Goal: Navigation & Orientation: Find specific page/section

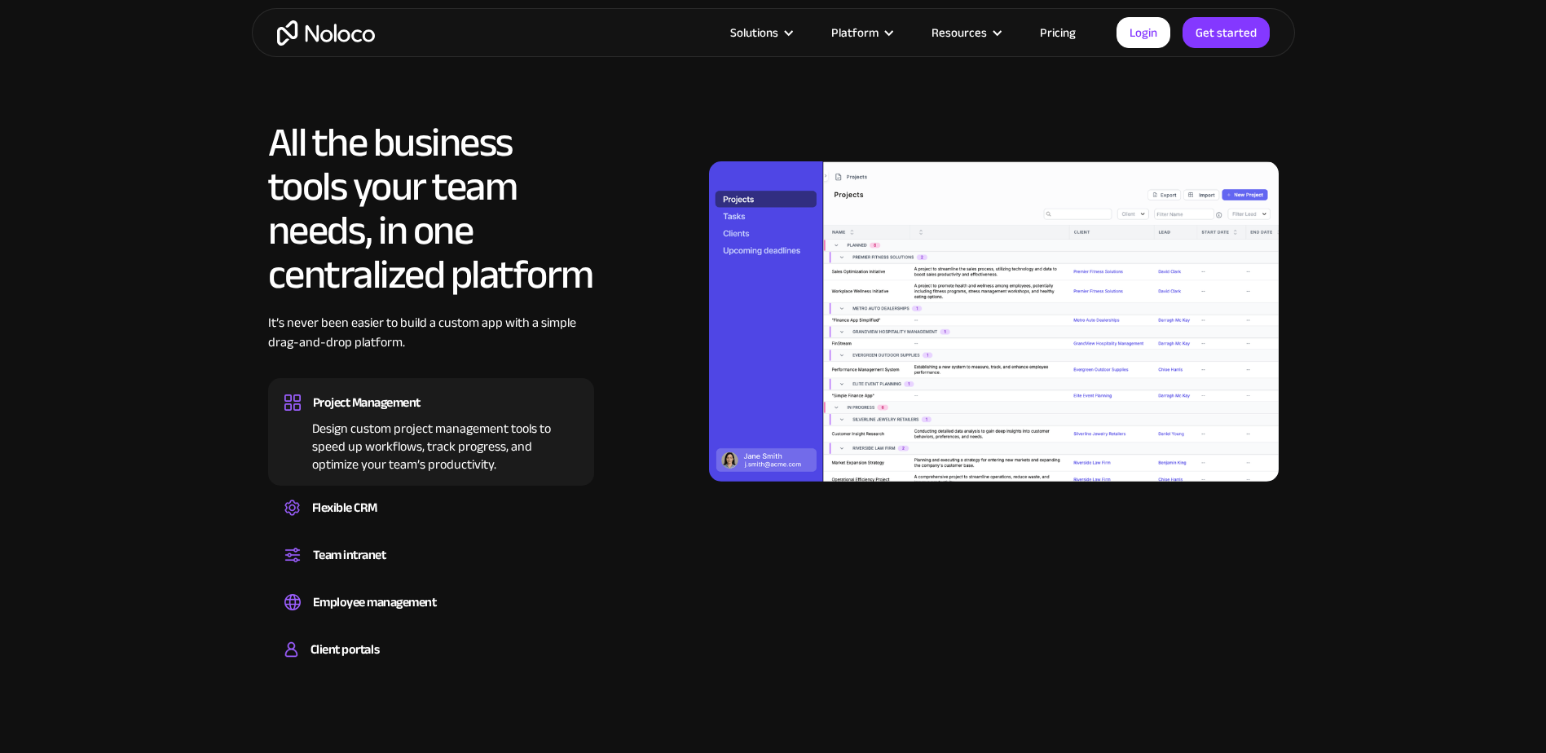
scroll to position [1548, 0]
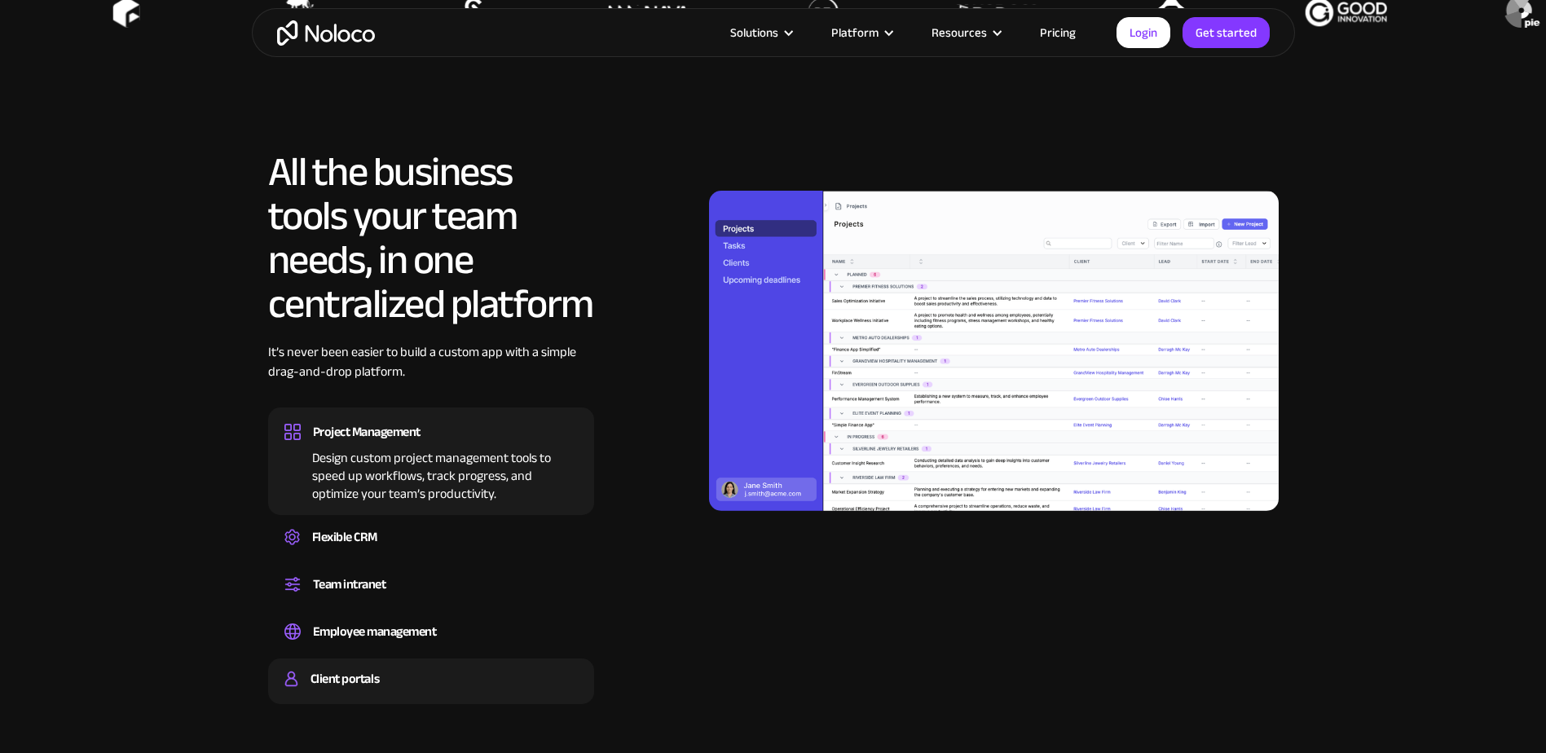
click at [365, 675] on div "Client portals" at bounding box center [344, 679] width 68 height 24
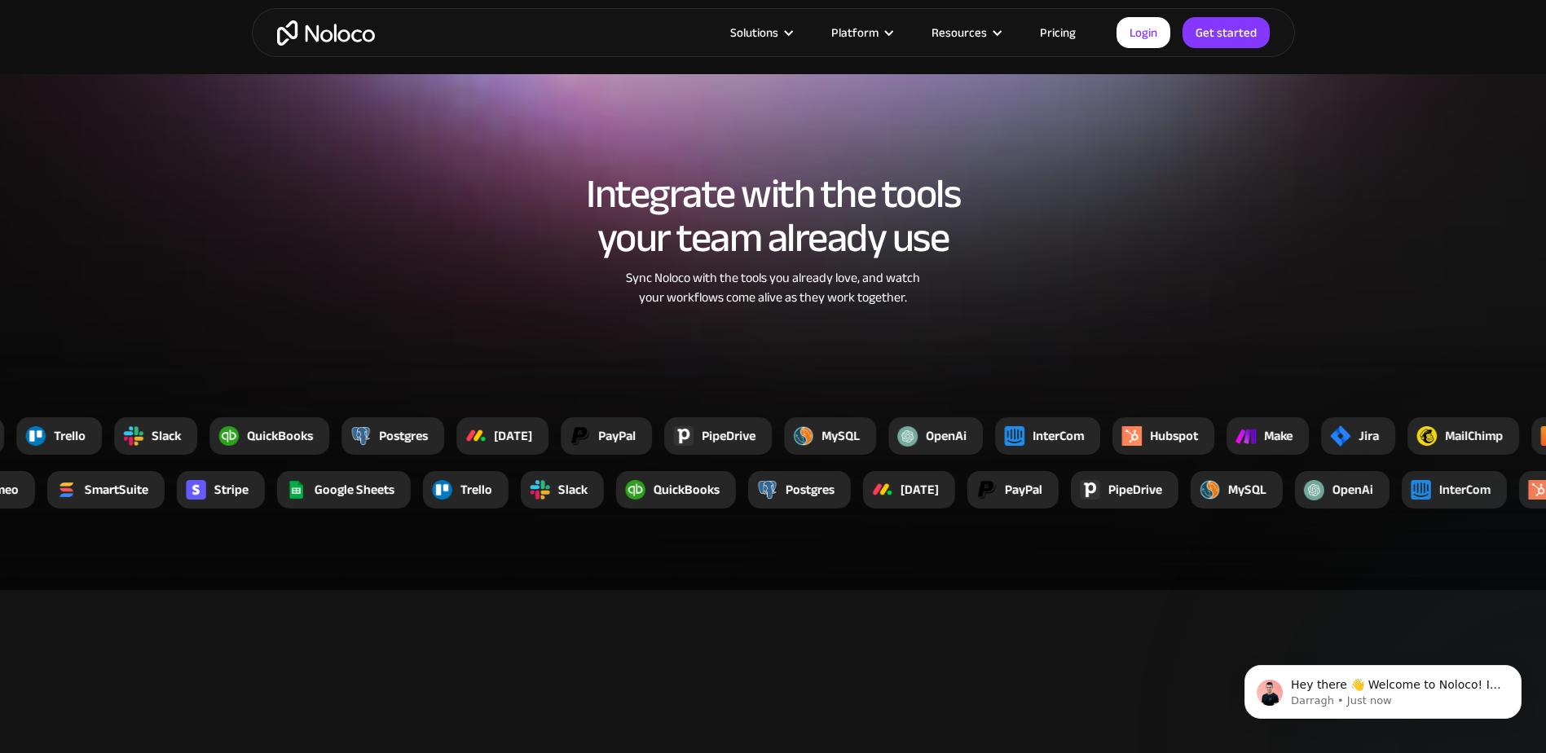
scroll to position [2852, 0]
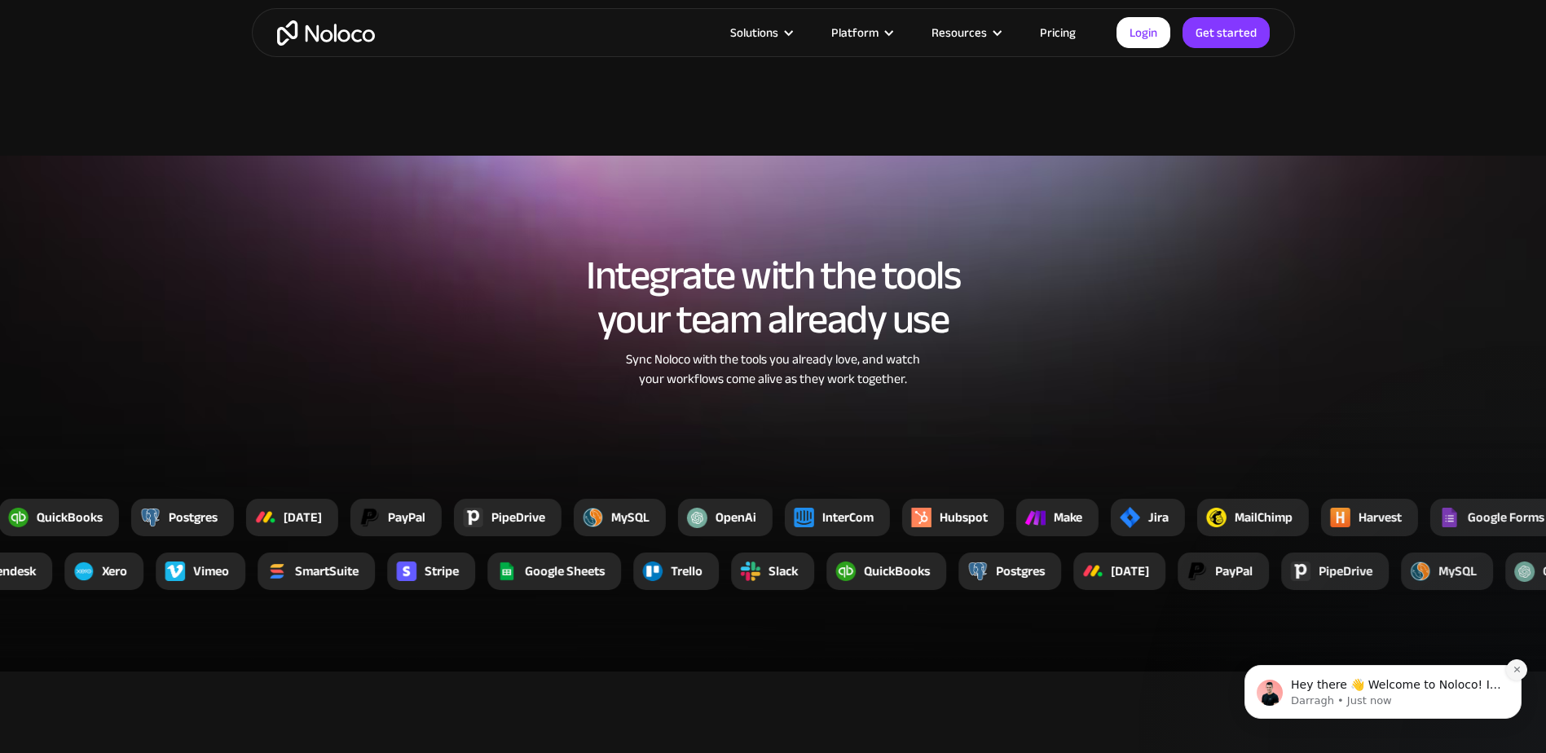
click at [1513, 668] on icon "Dismiss notification" at bounding box center [1516, 669] width 9 height 9
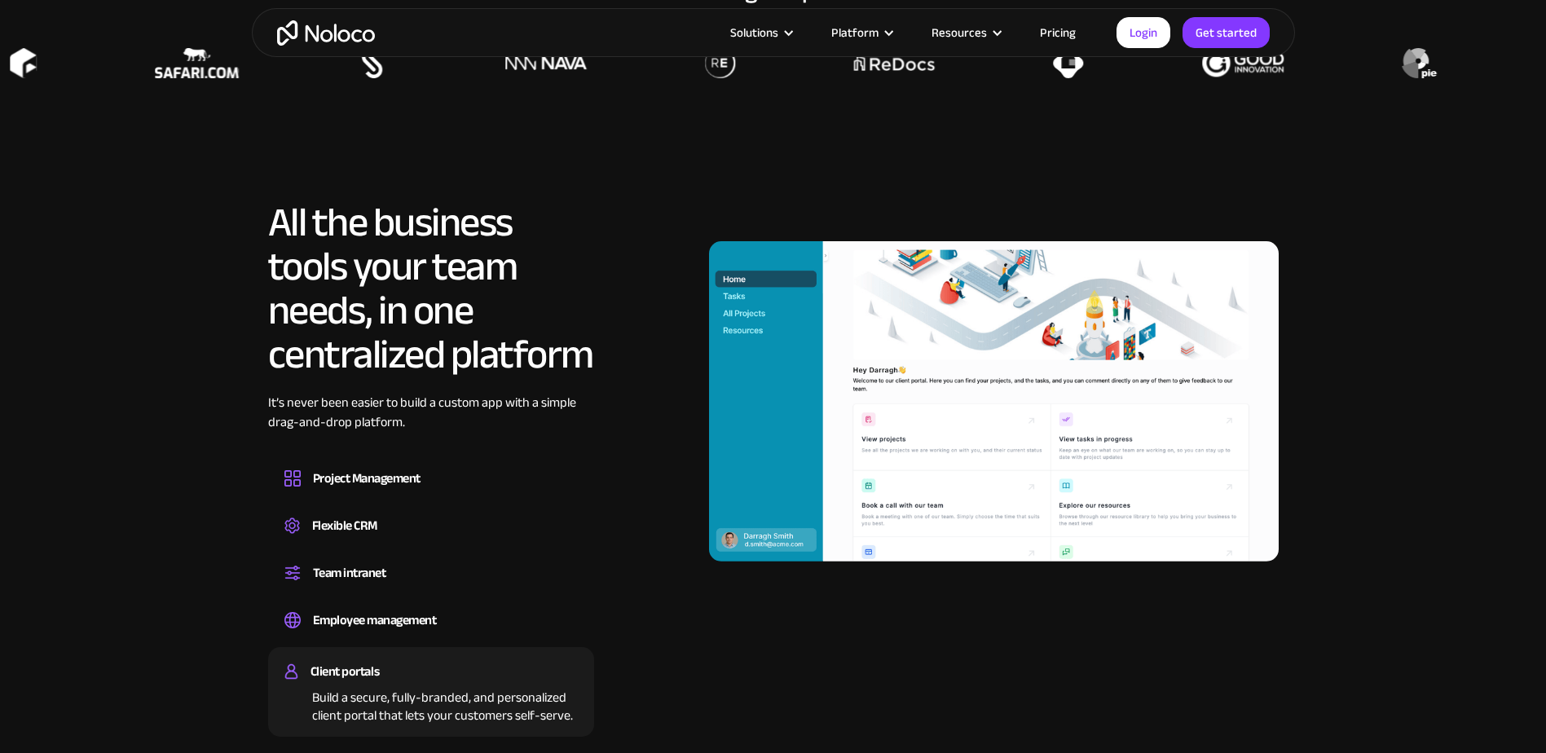
scroll to position [370, 0]
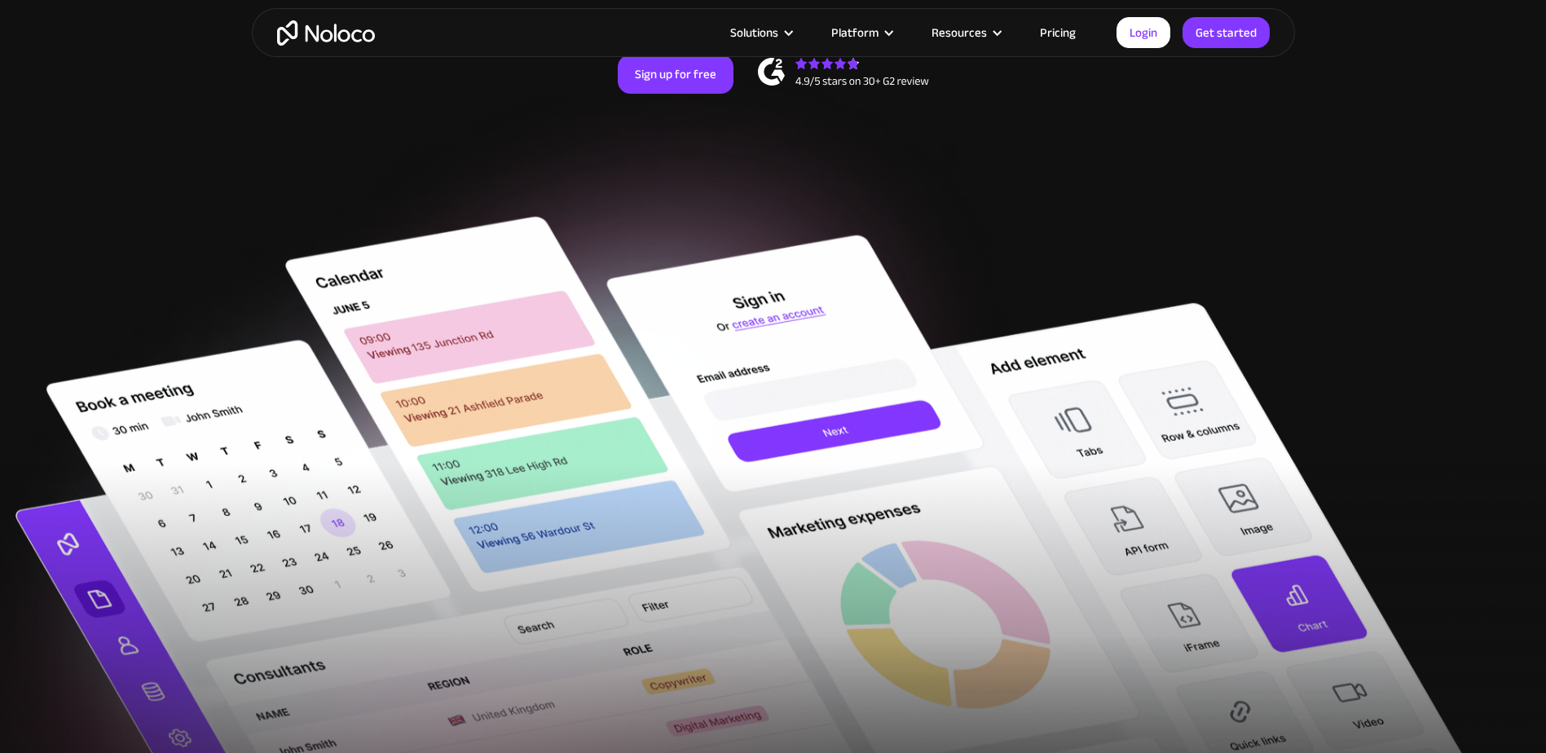
click at [1072, 37] on link "Pricing" at bounding box center [1057, 32] width 77 height 21
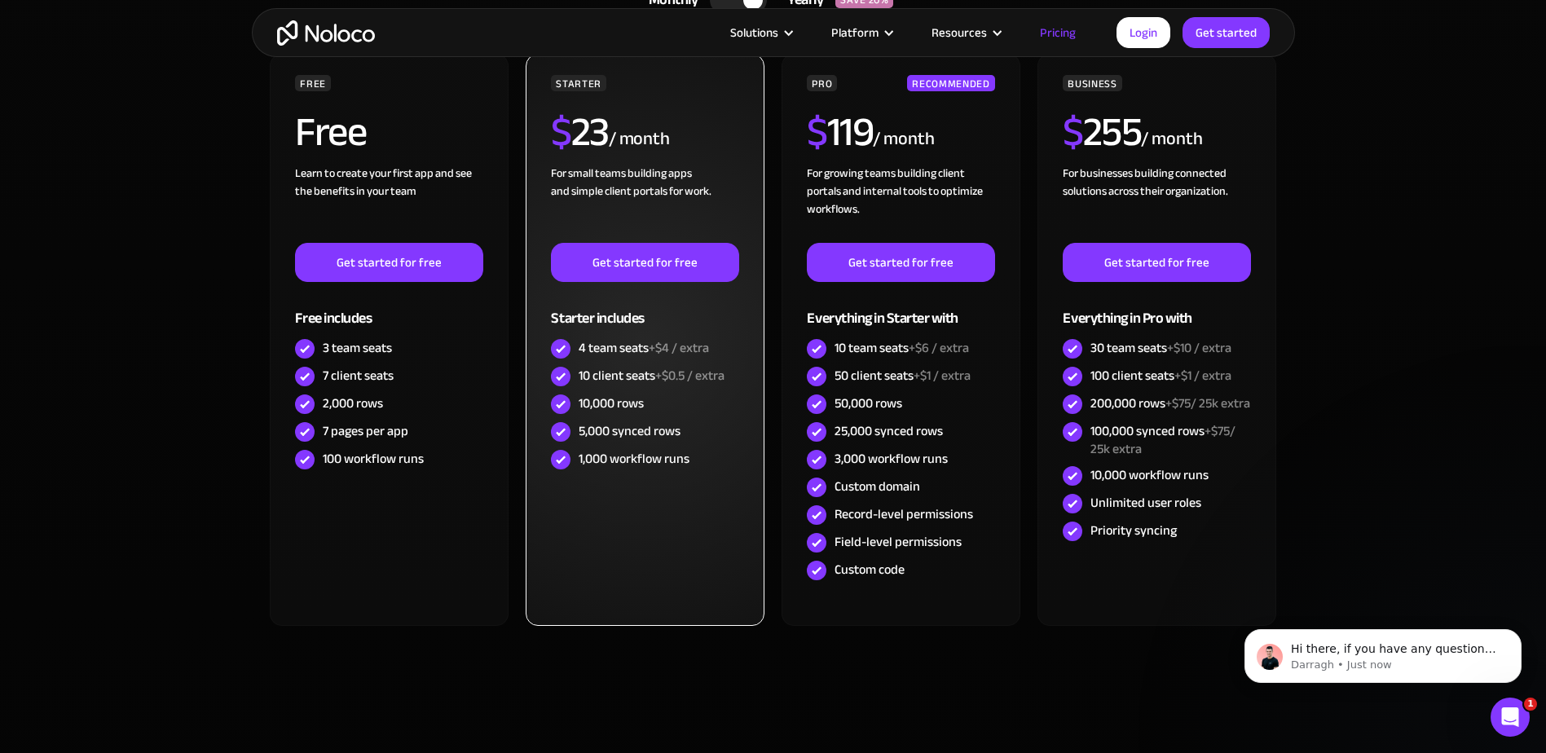
scroll to position [326, 0]
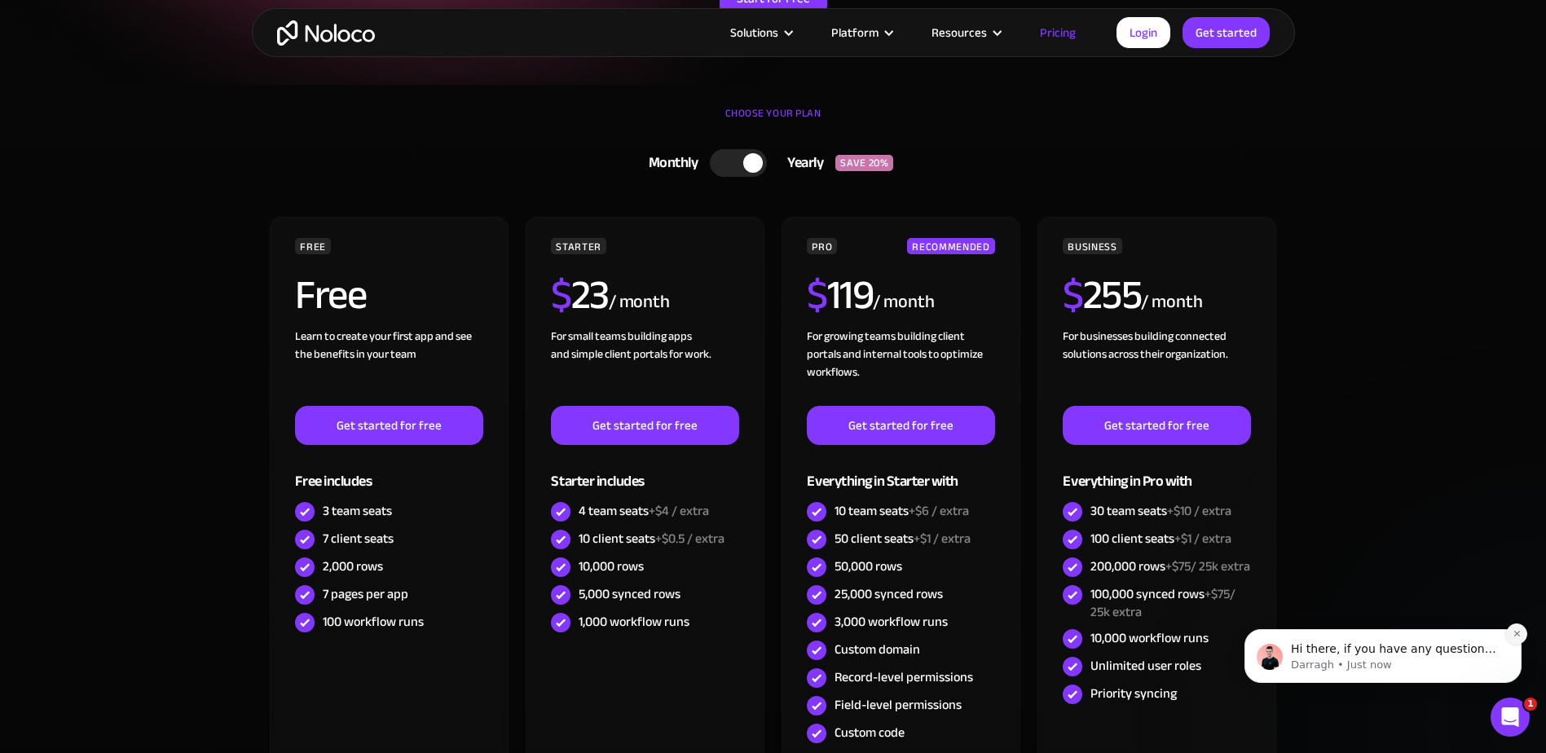
click at [1515, 632] on icon "Dismiss notification" at bounding box center [1516, 634] width 6 height 6
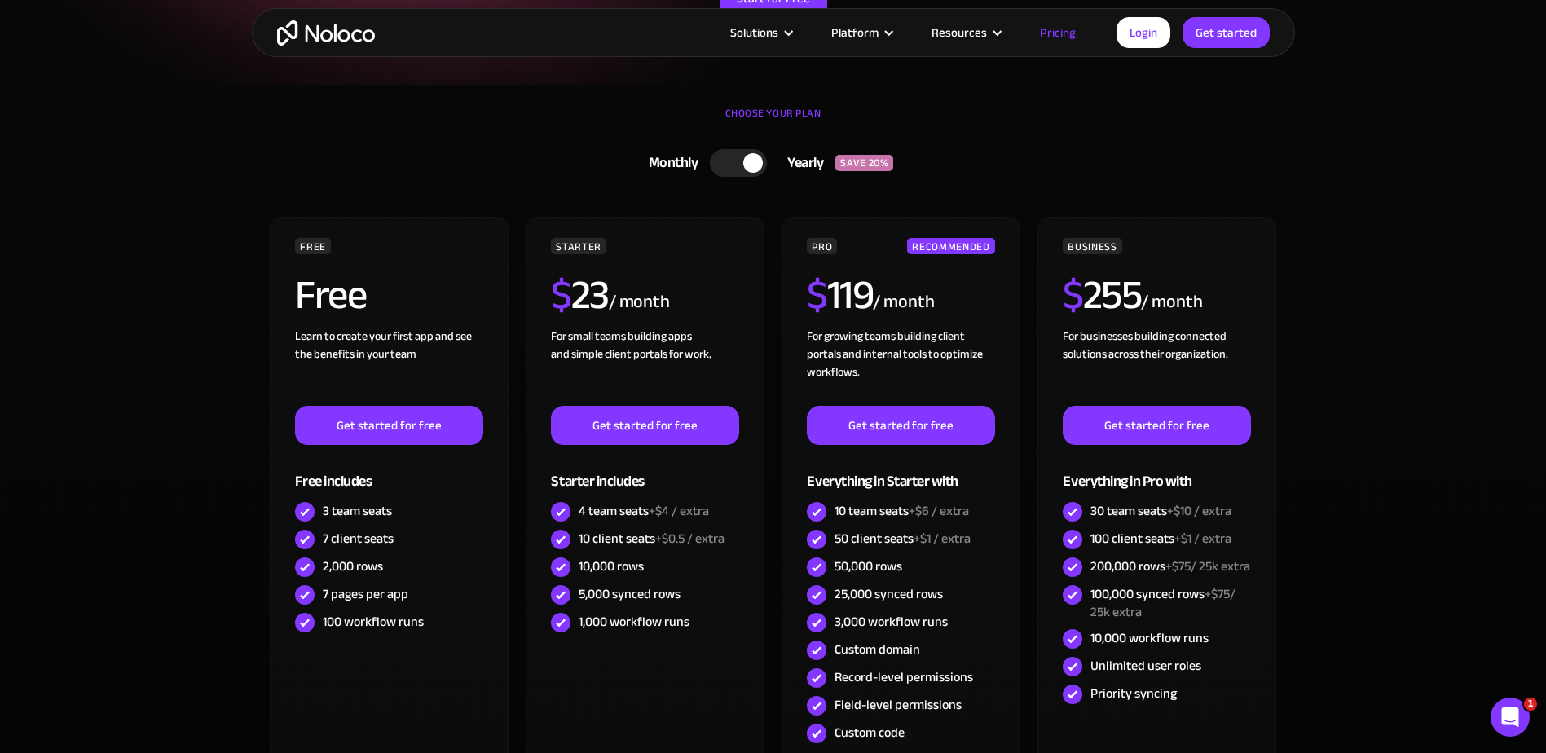
click at [742, 159] on div at bounding box center [738, 163] width 57 height 28
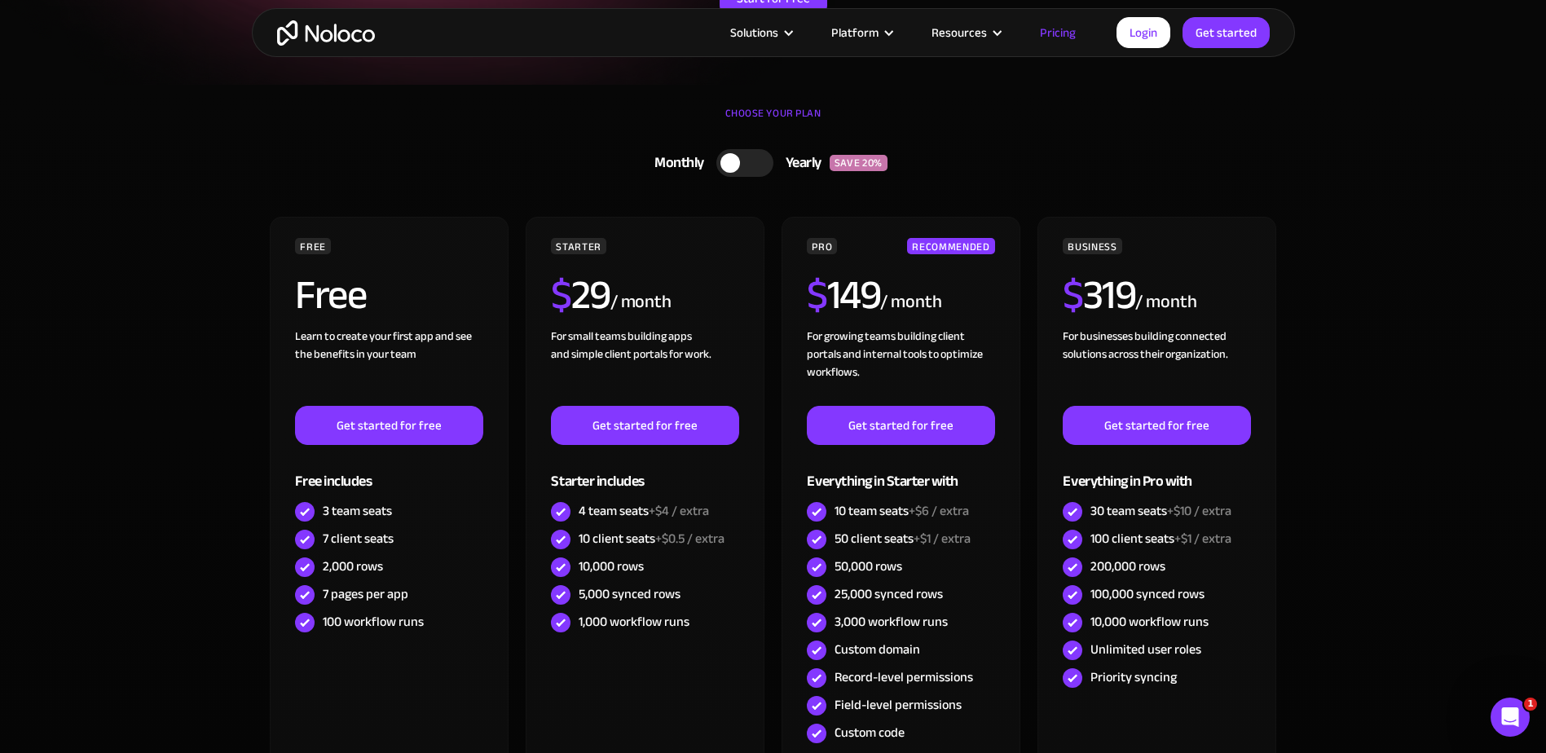
click at [740, 165] on div at bounding box center [744, 163] width 57 height 28
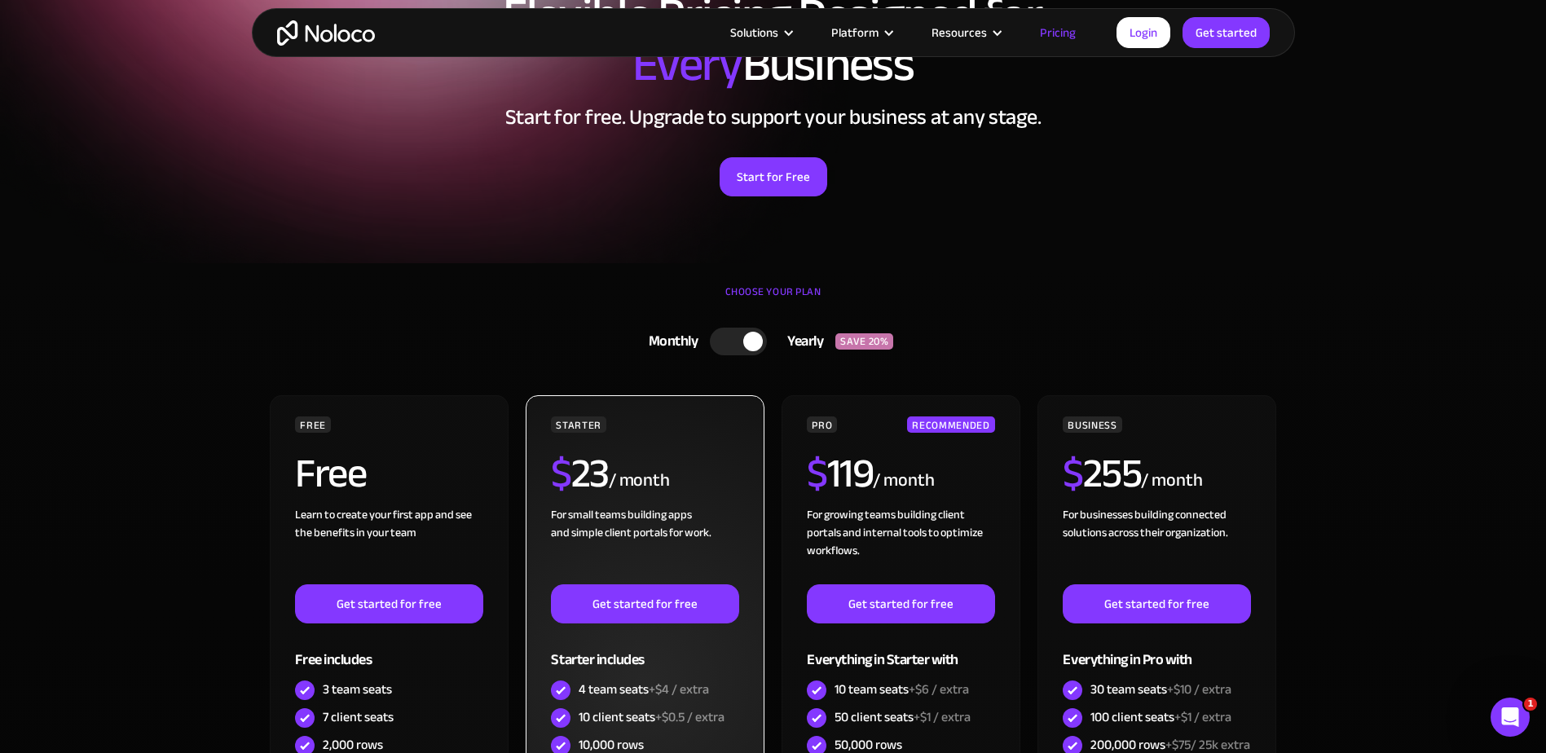
scroll to position [0, 0]
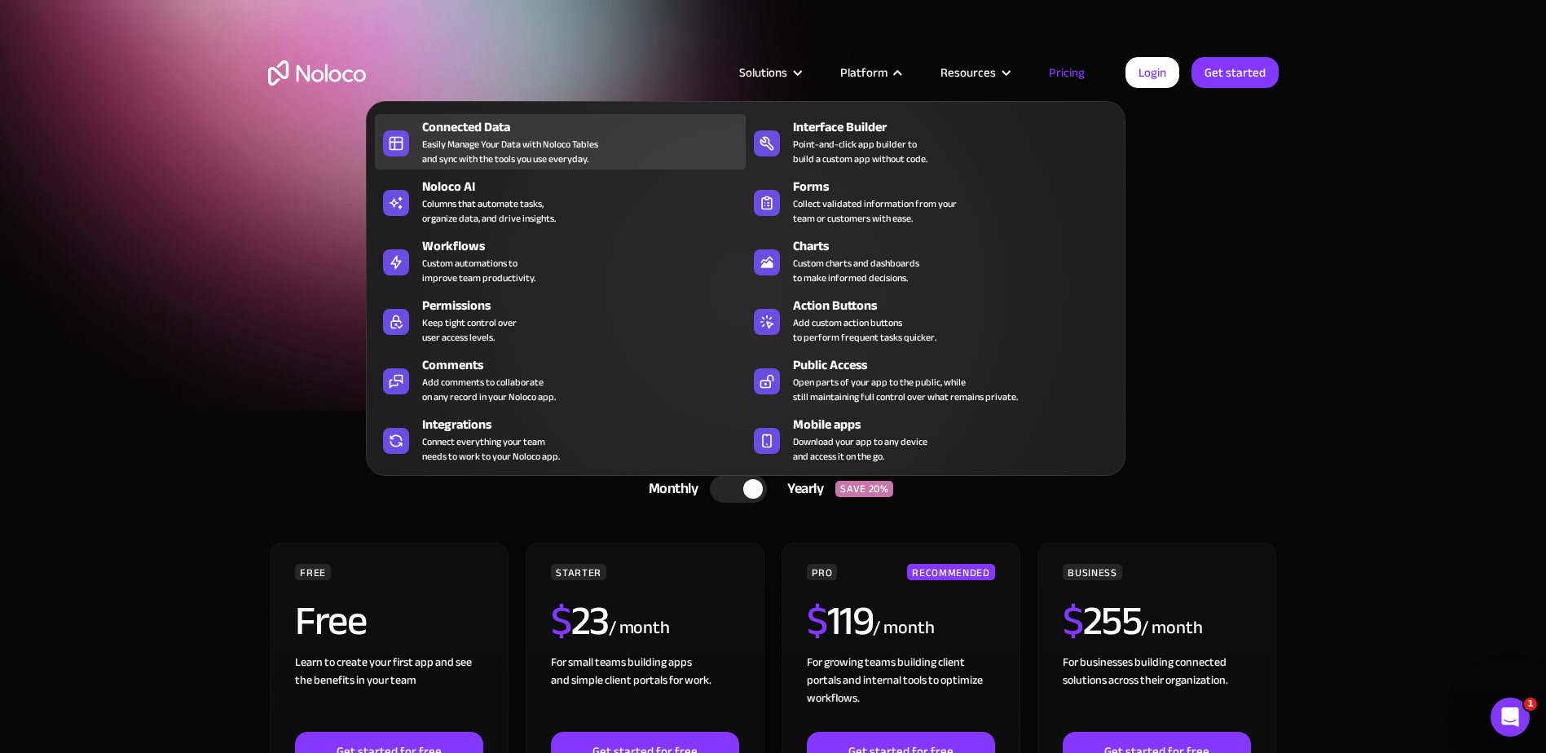
click at [484, 137] on div "Easily Manage Your Data with Noloco Tables and sync with the tools you use ever…" at bounding box center [510, 151] width 176 height 29
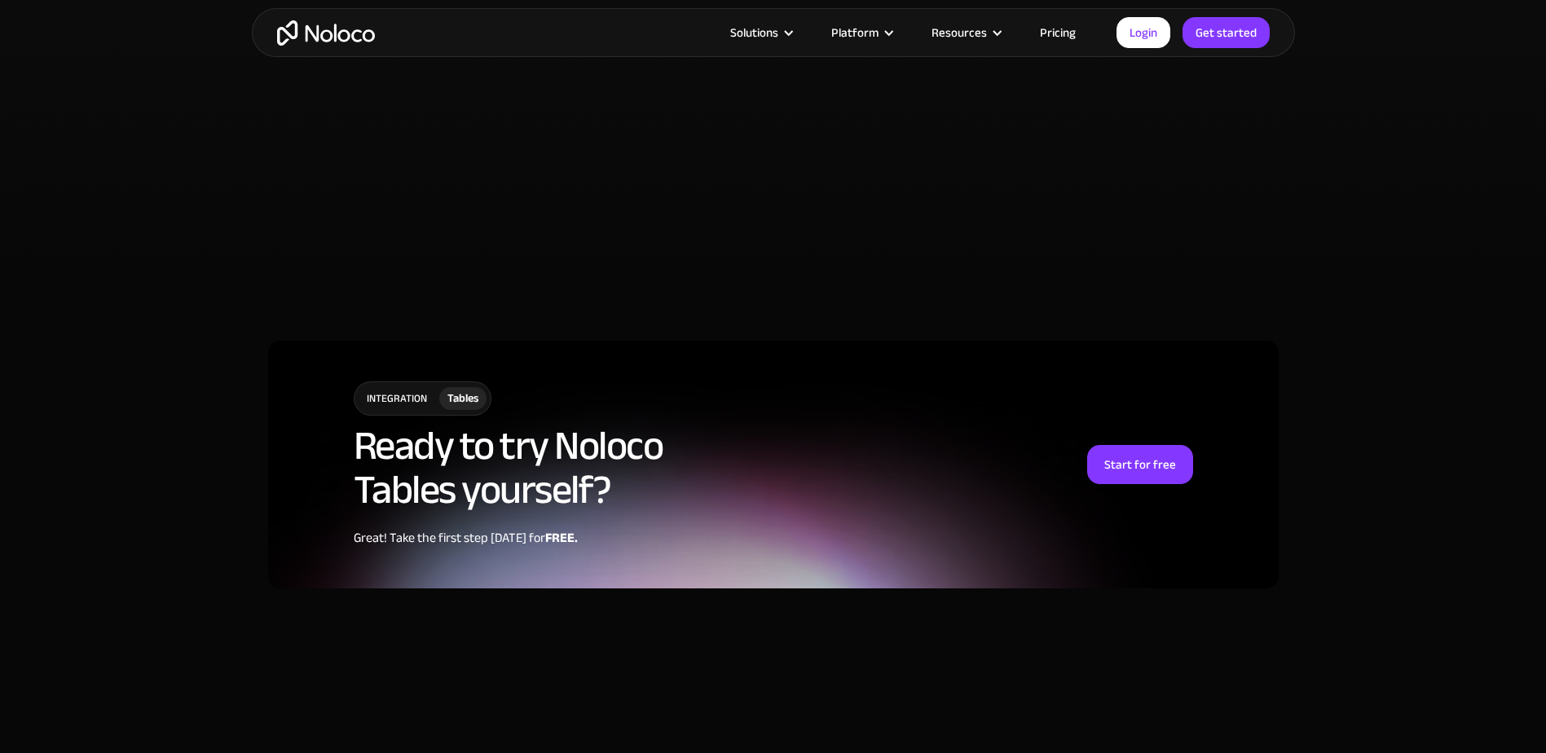
scroll to position [3756, 0]
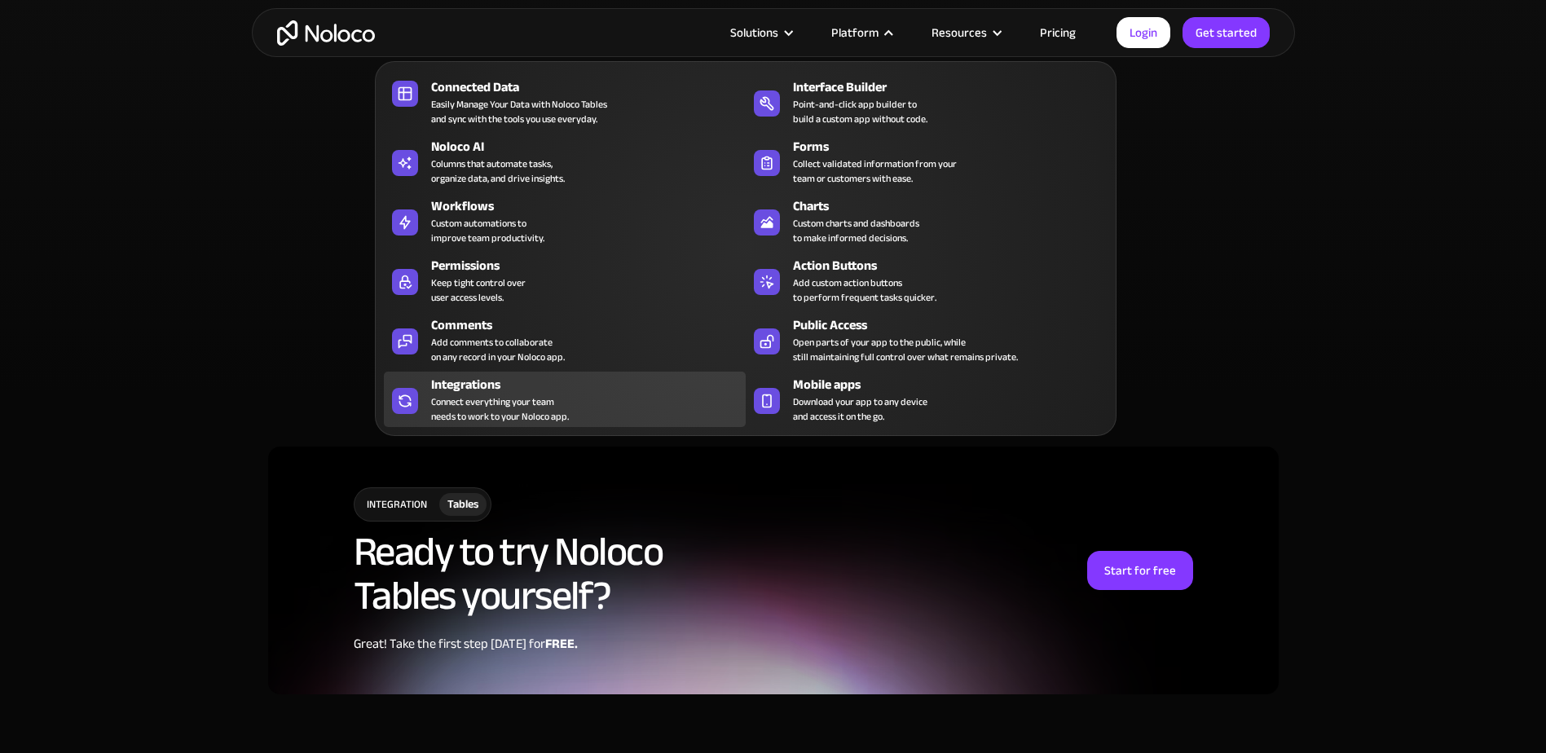
click at [599, 397] on div "Integrations Connect everything your team needs to work to your Noloco app." at bounding box center [584, 399] width 306 height 49
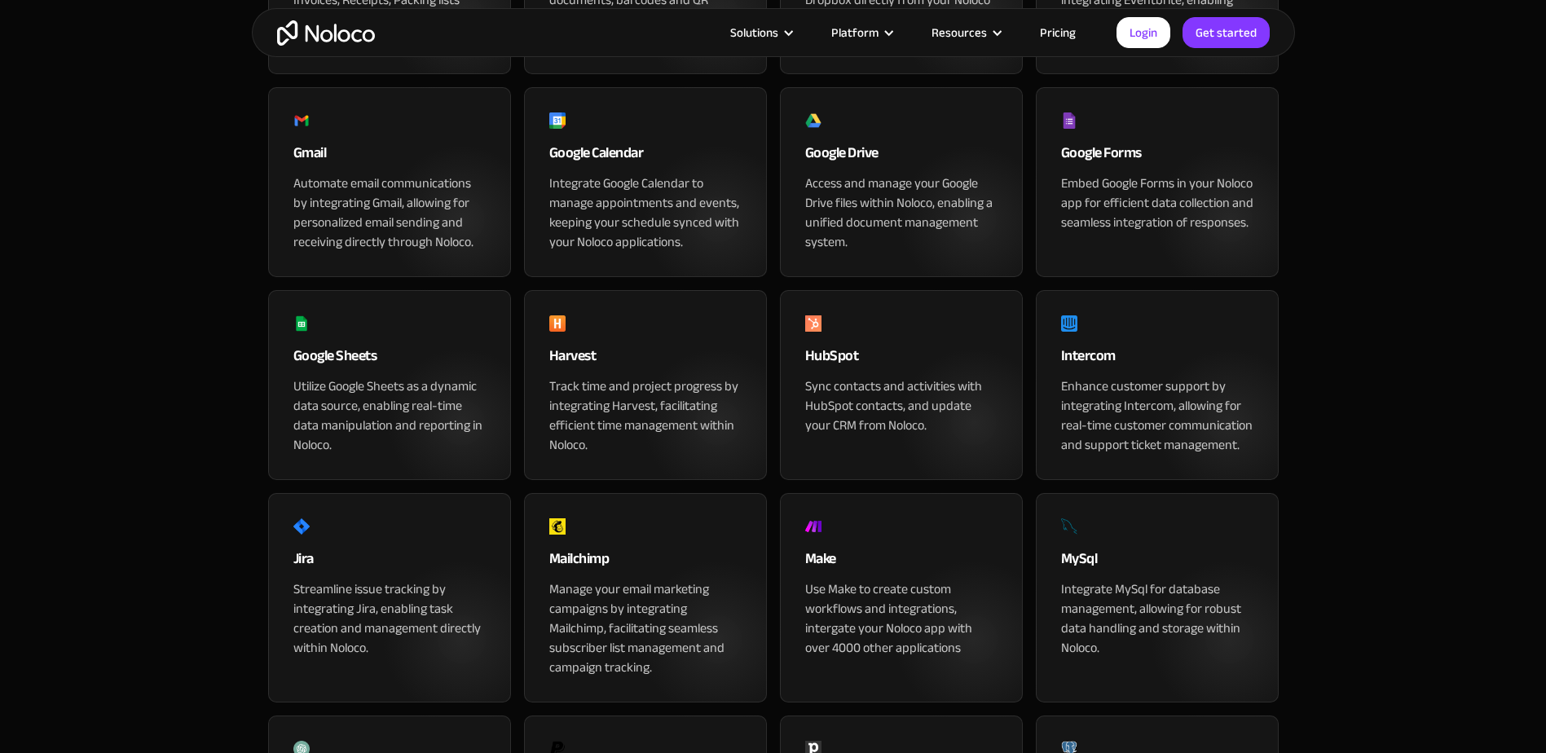
scroll to position [815, 0]
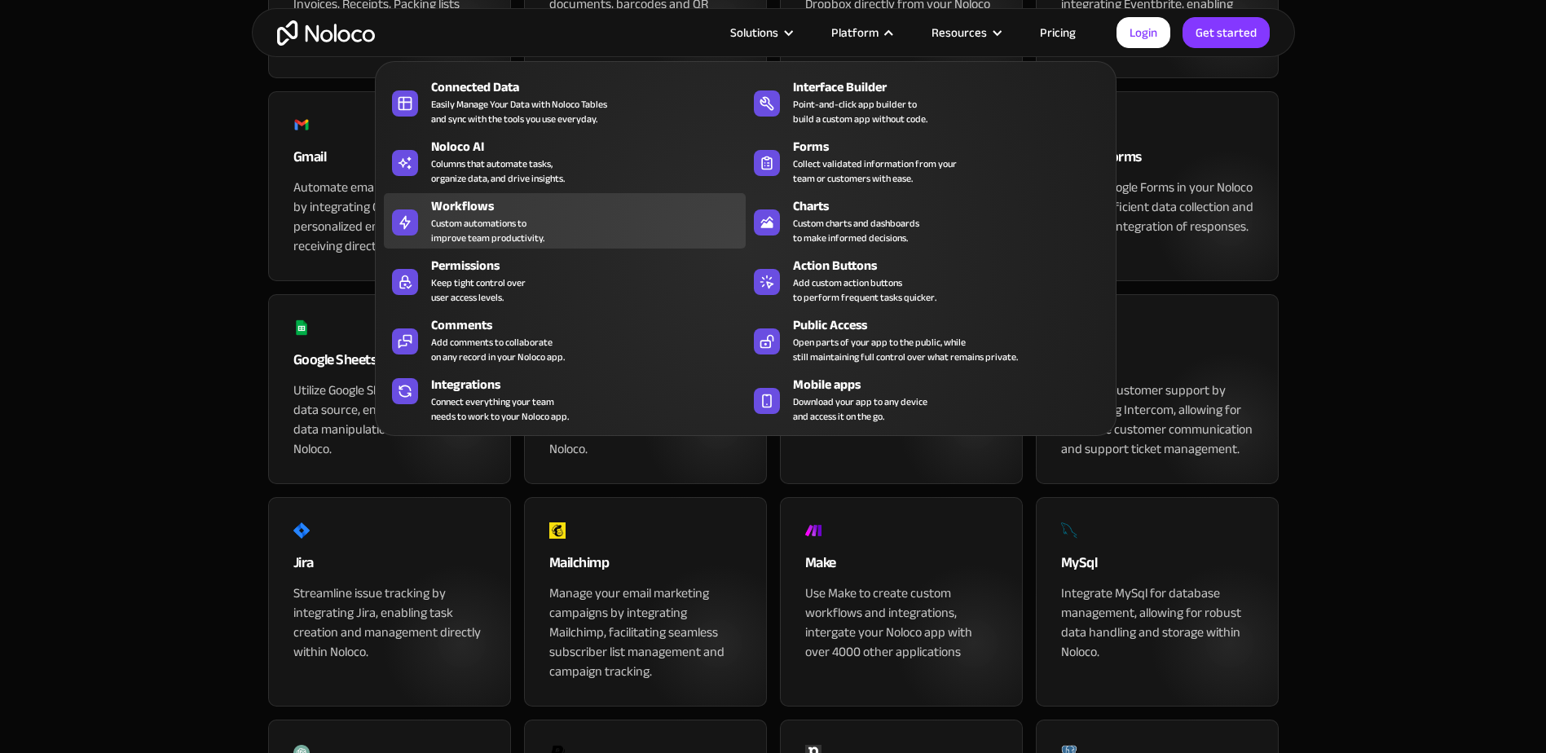
click at [462, 216] on div "Custom automations to improve team productivity." at bounding box center [487, 230] width 113 height 29
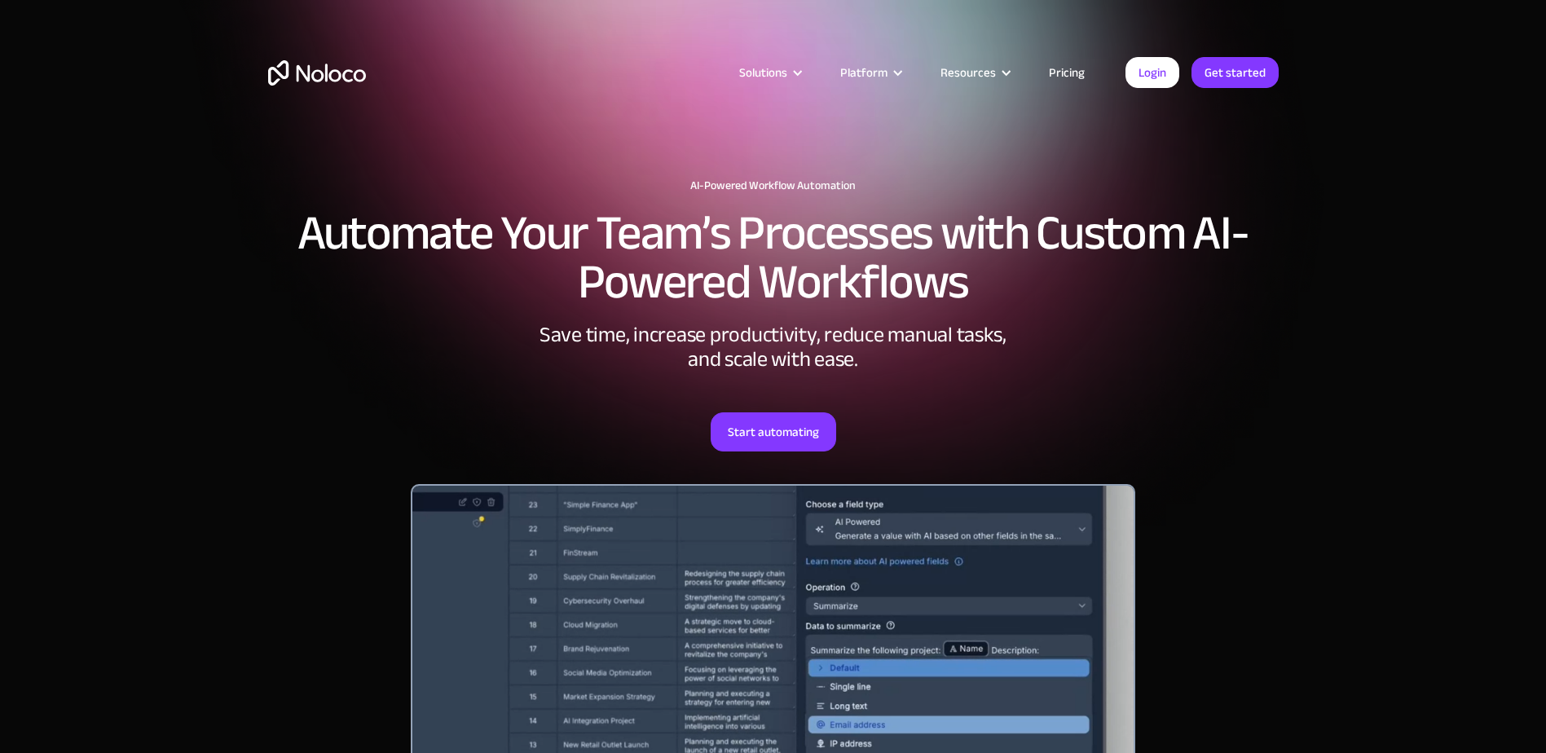
click at [1085, 77] on link "Pricing" at bounding box center [1066, 72] width 77 height 21
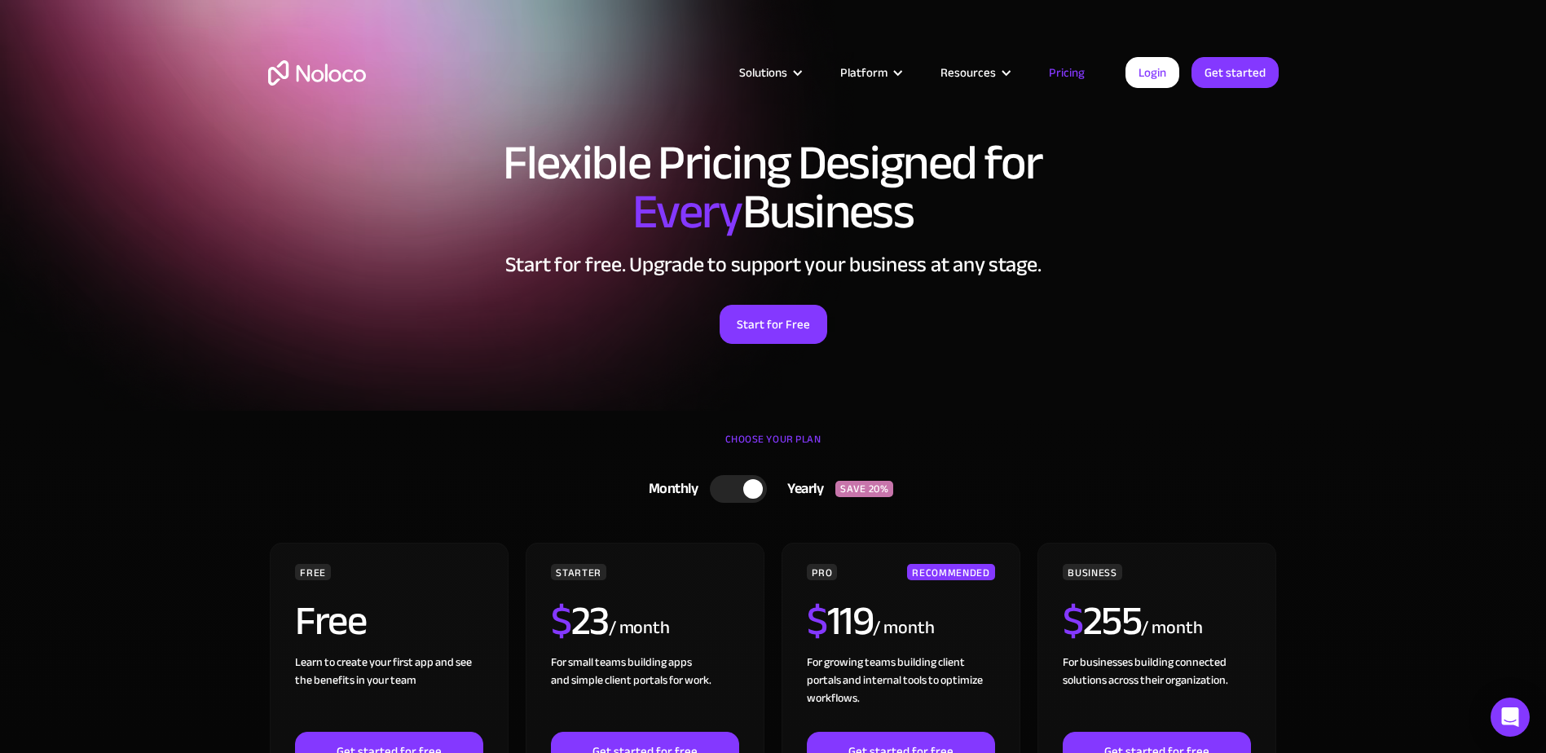
click at [321, 69] on img "home" at bounding box center [317, 72] width 98 height 25
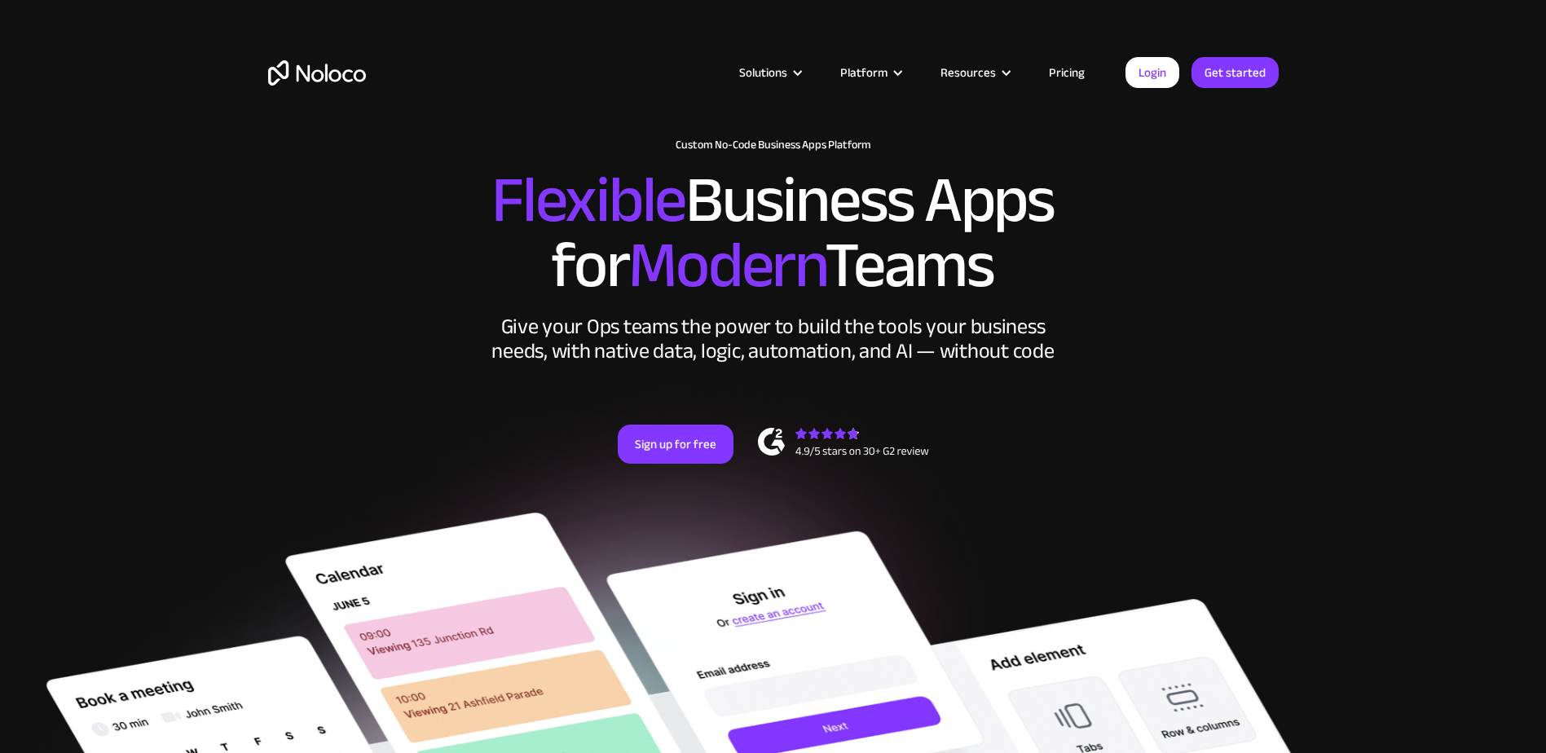
click at [1066, 70] on link "Pricing" at bounding box center [1066, 72] width 77 height 21
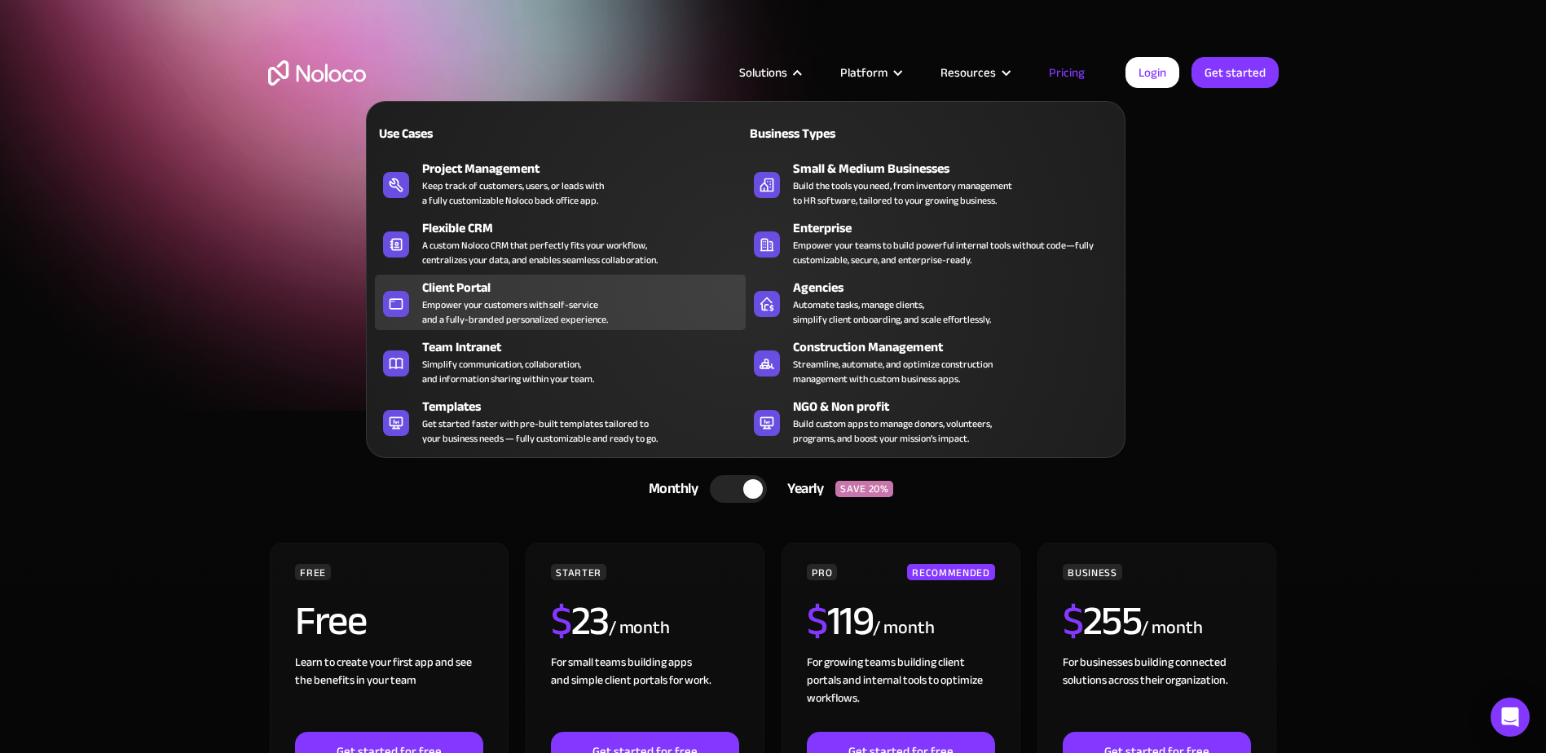
click at [482, 301] on div "Empower your customers with self-service and a fully-branded personalized exper…" at bounding box center [515, 311] width 186 height 29
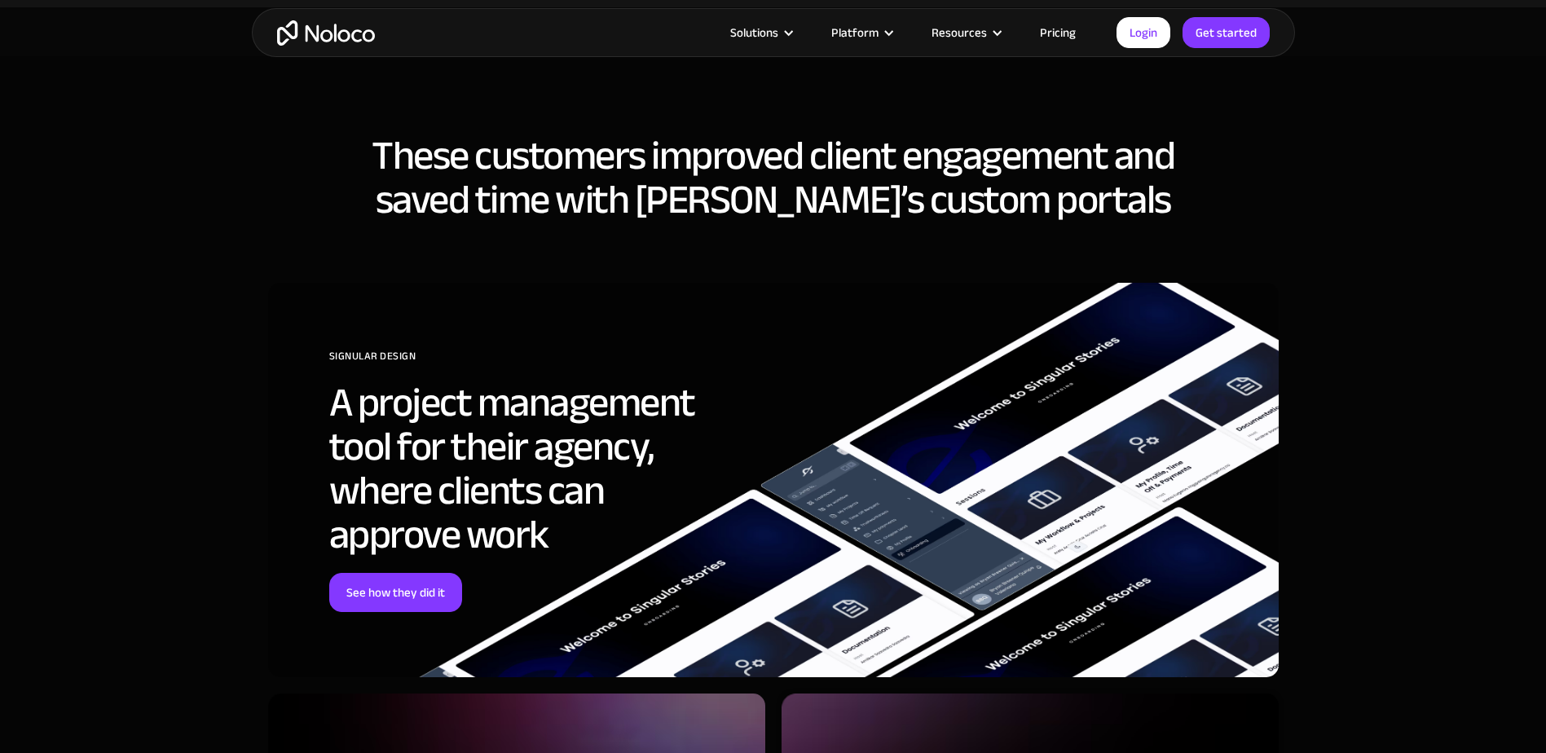
scroll to position [4563, 0]
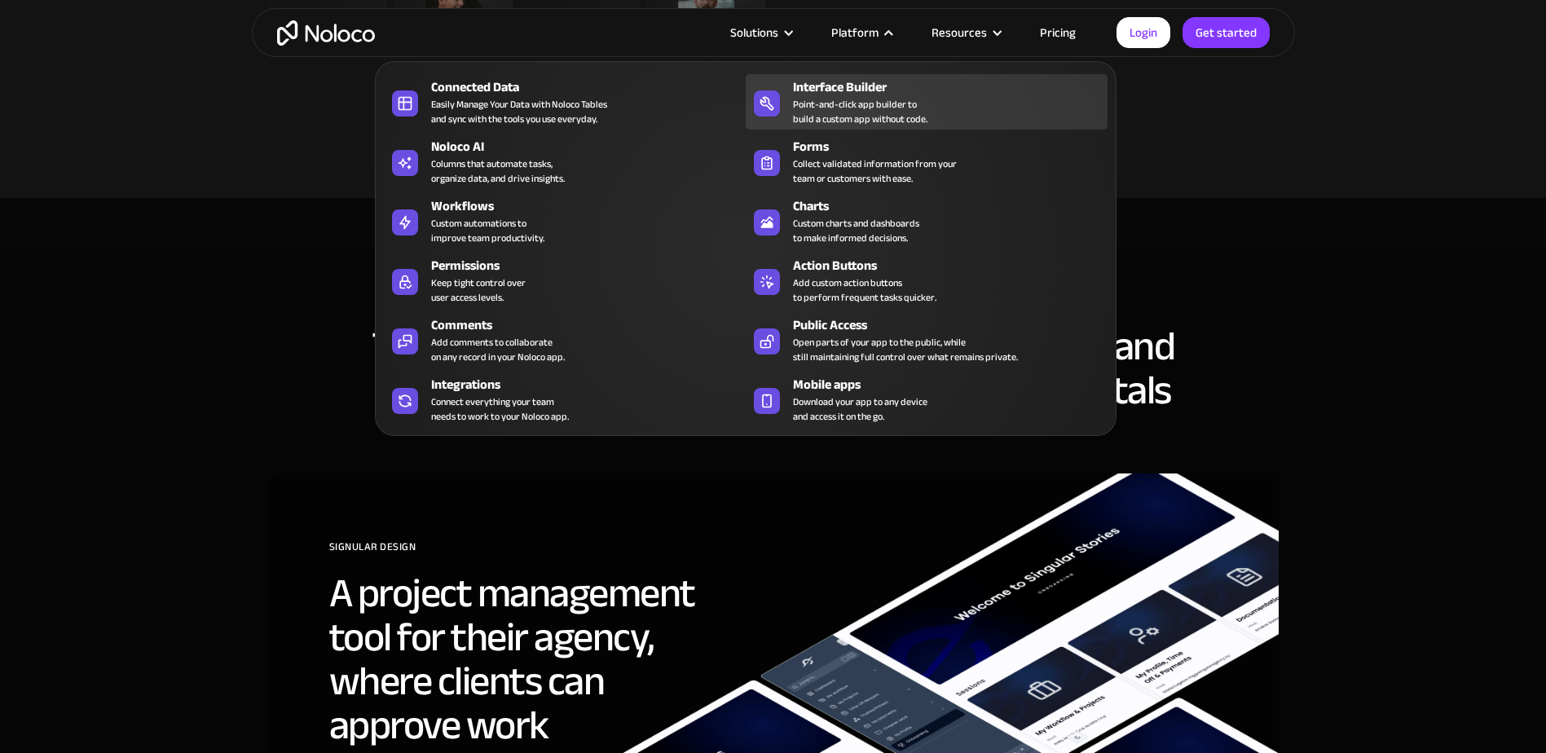
click at [840, 103] on div "Point-and-click app builder to build a custom app without code." at bounding box center [860, 111] width 134 height 29
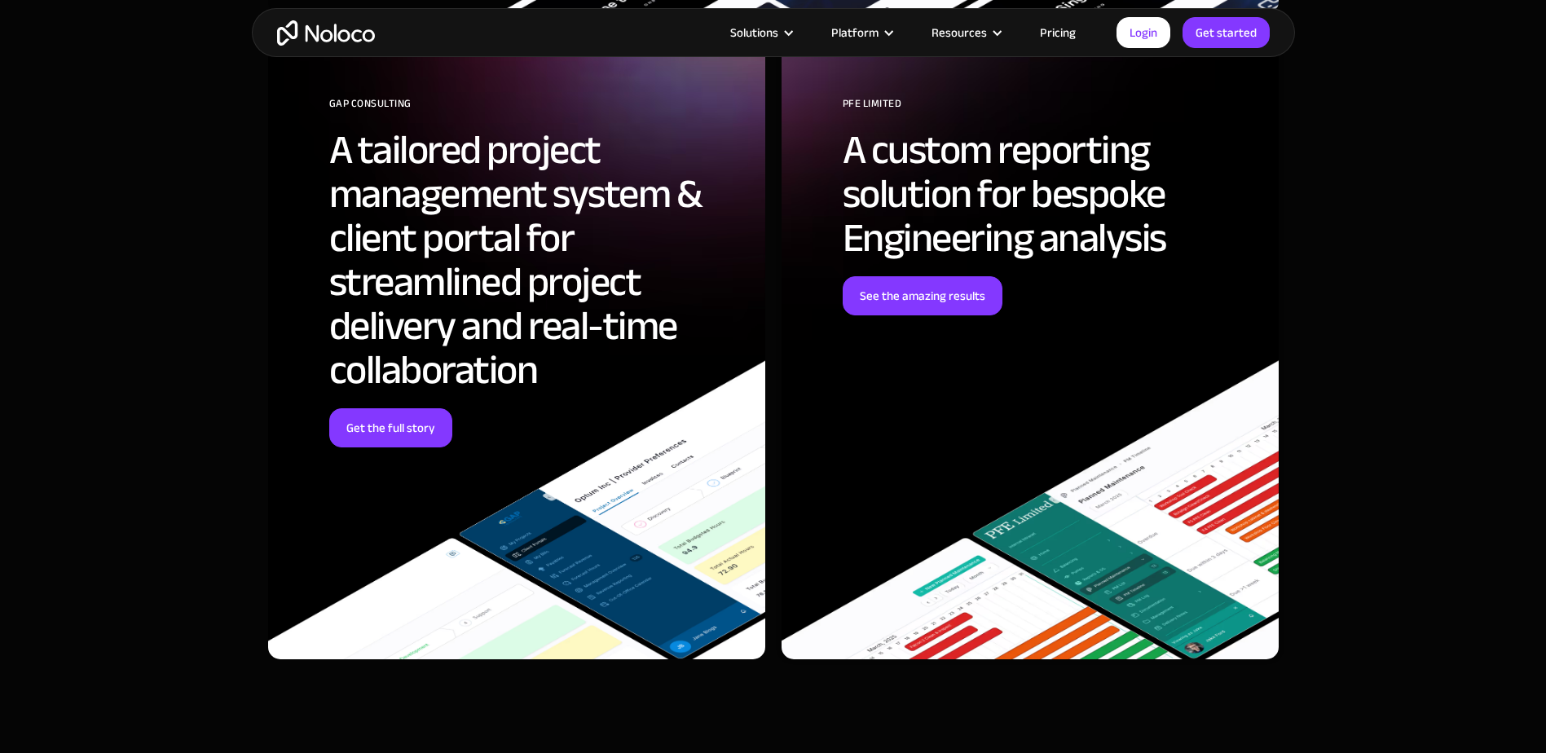
scroll to position [4482, 0]
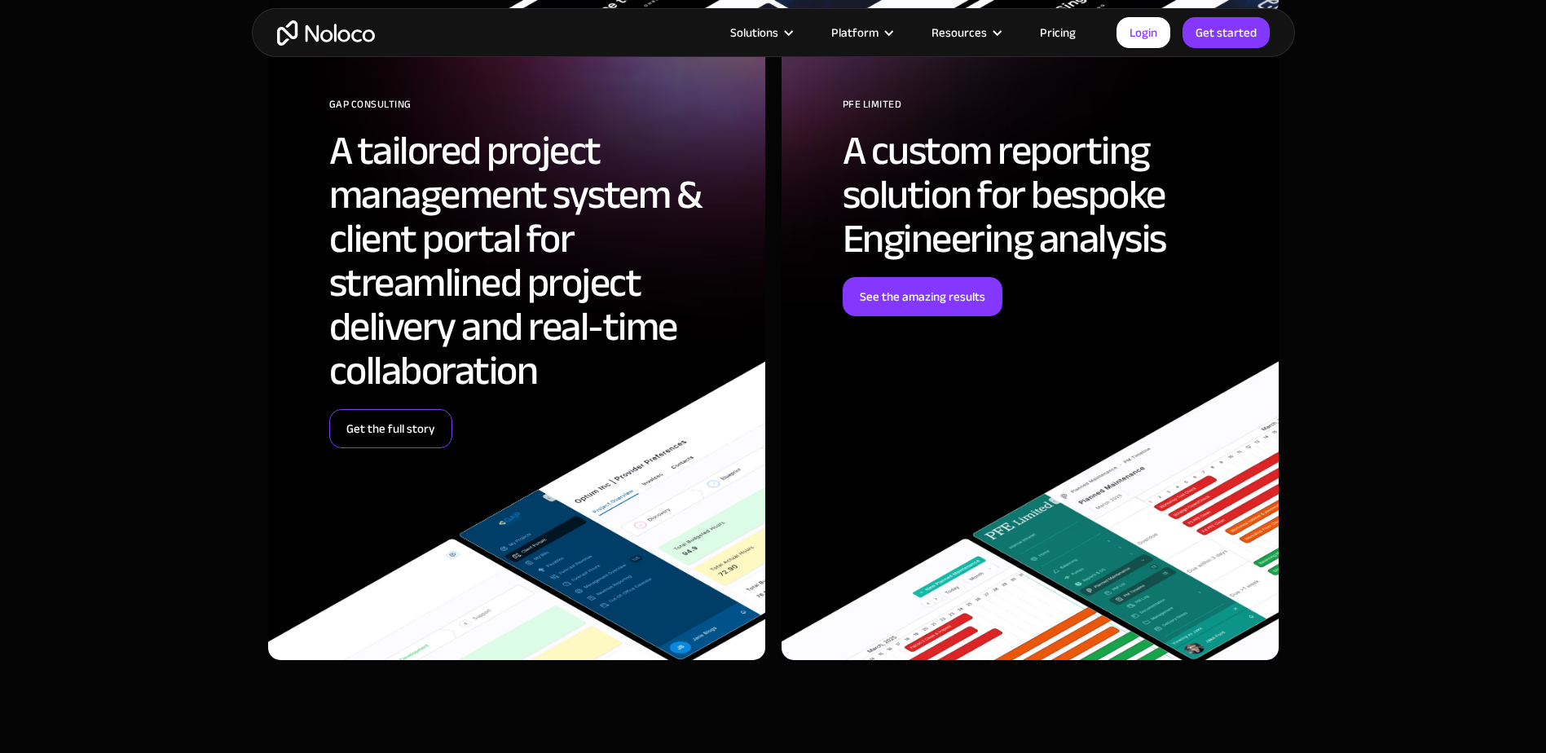
click at [415, 429] on link "Get the full story" at bounding box center [390, 428] width 123 height 39
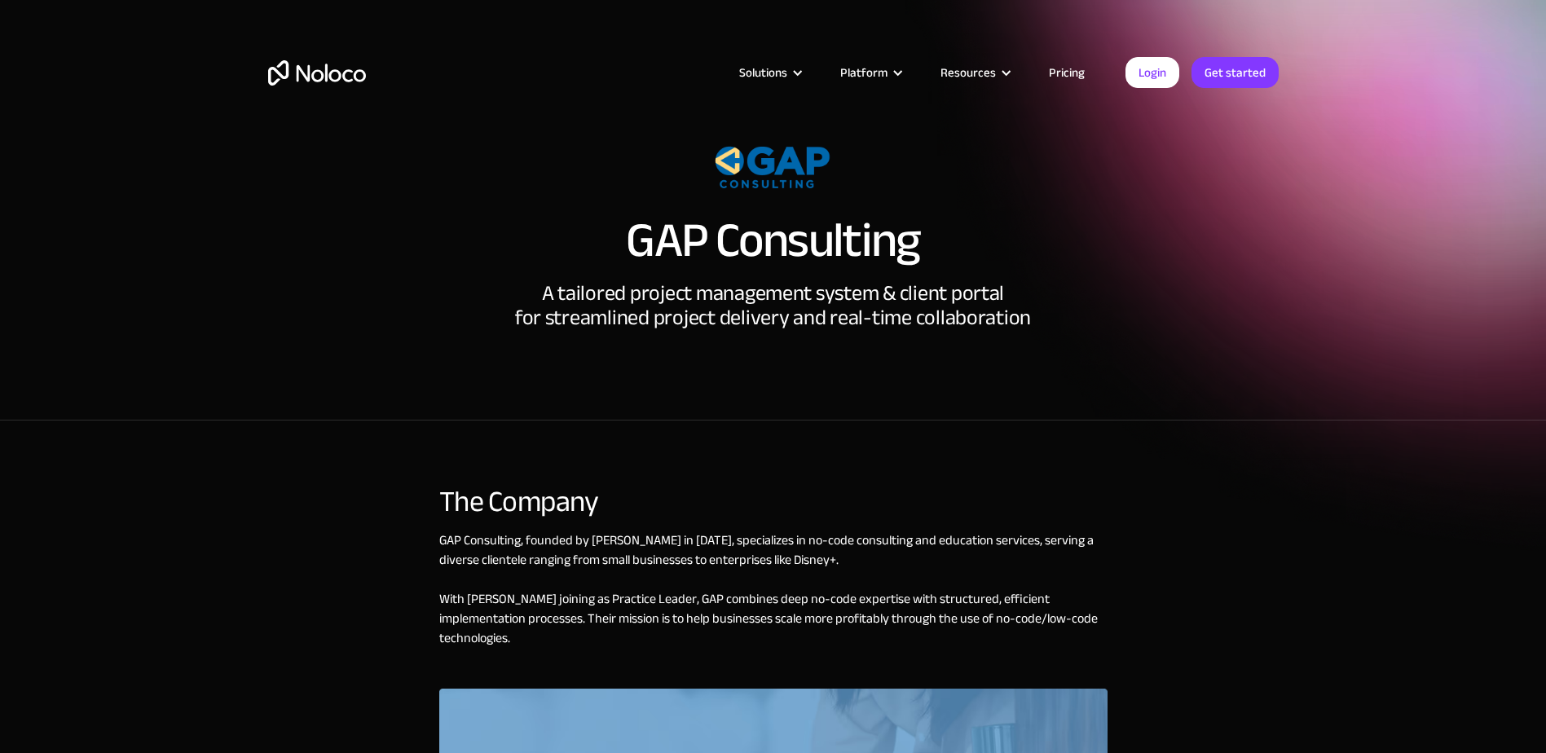
click at [1067, 73] on link "Pricing" at bounding box center [1066, 72] width 77 height 21
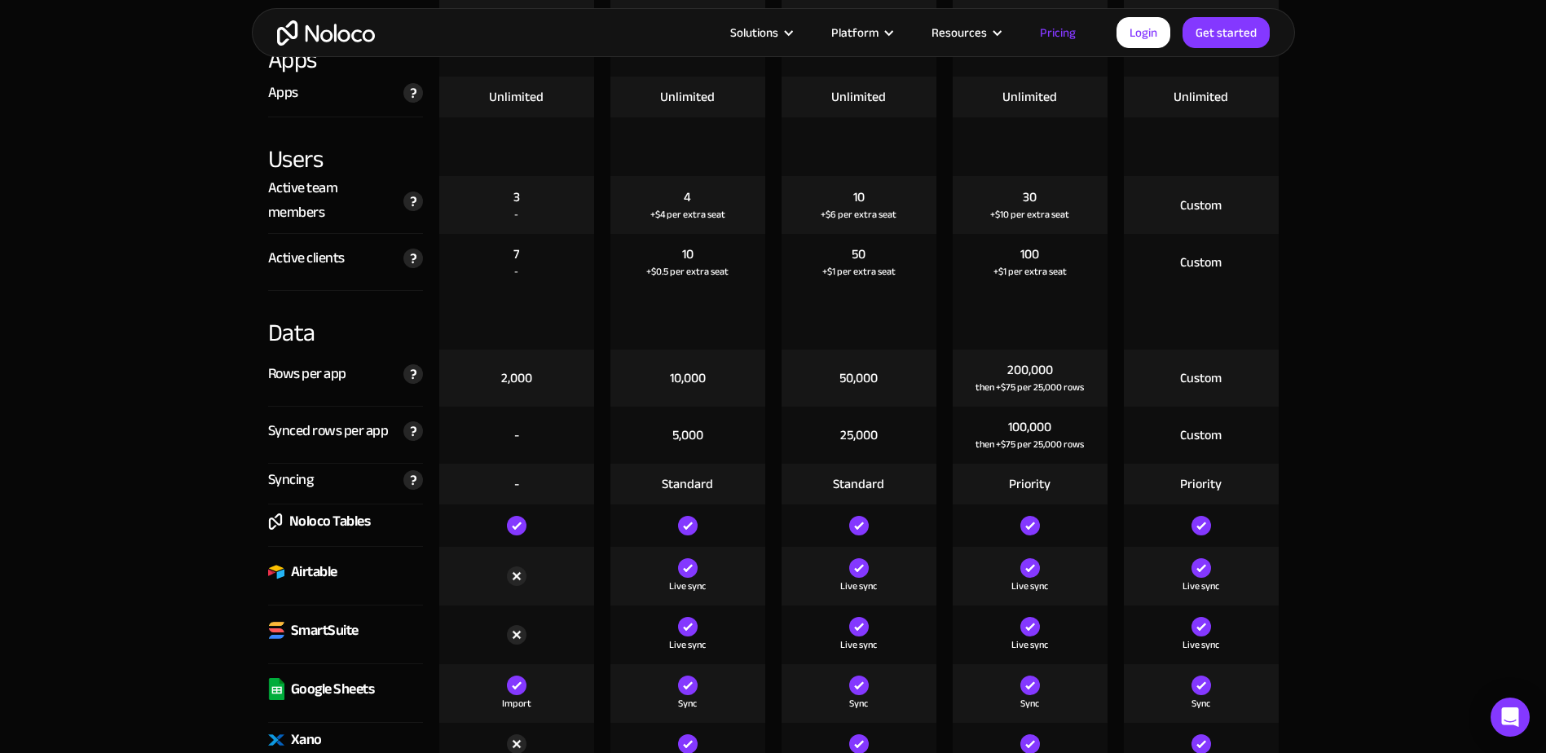
scroll to position [1929, 0]
click at [1204, 34] on link "Get started" at bounding box center [1225, 32] width 87 height 31
click at [1238, 35] on link "Get started" at bounding box center [1225, 32] width 87 height 31
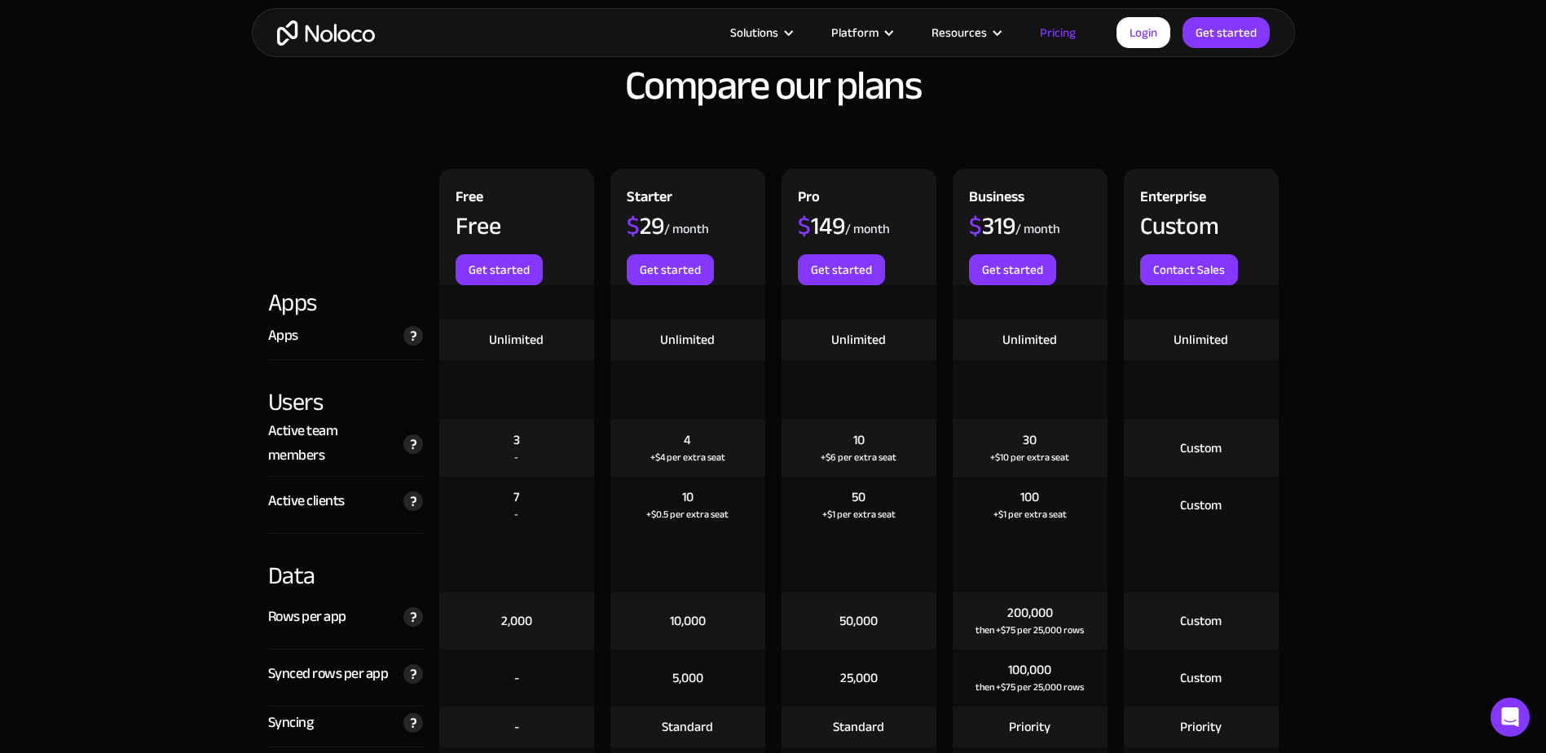
scroll to position [1684, 0]
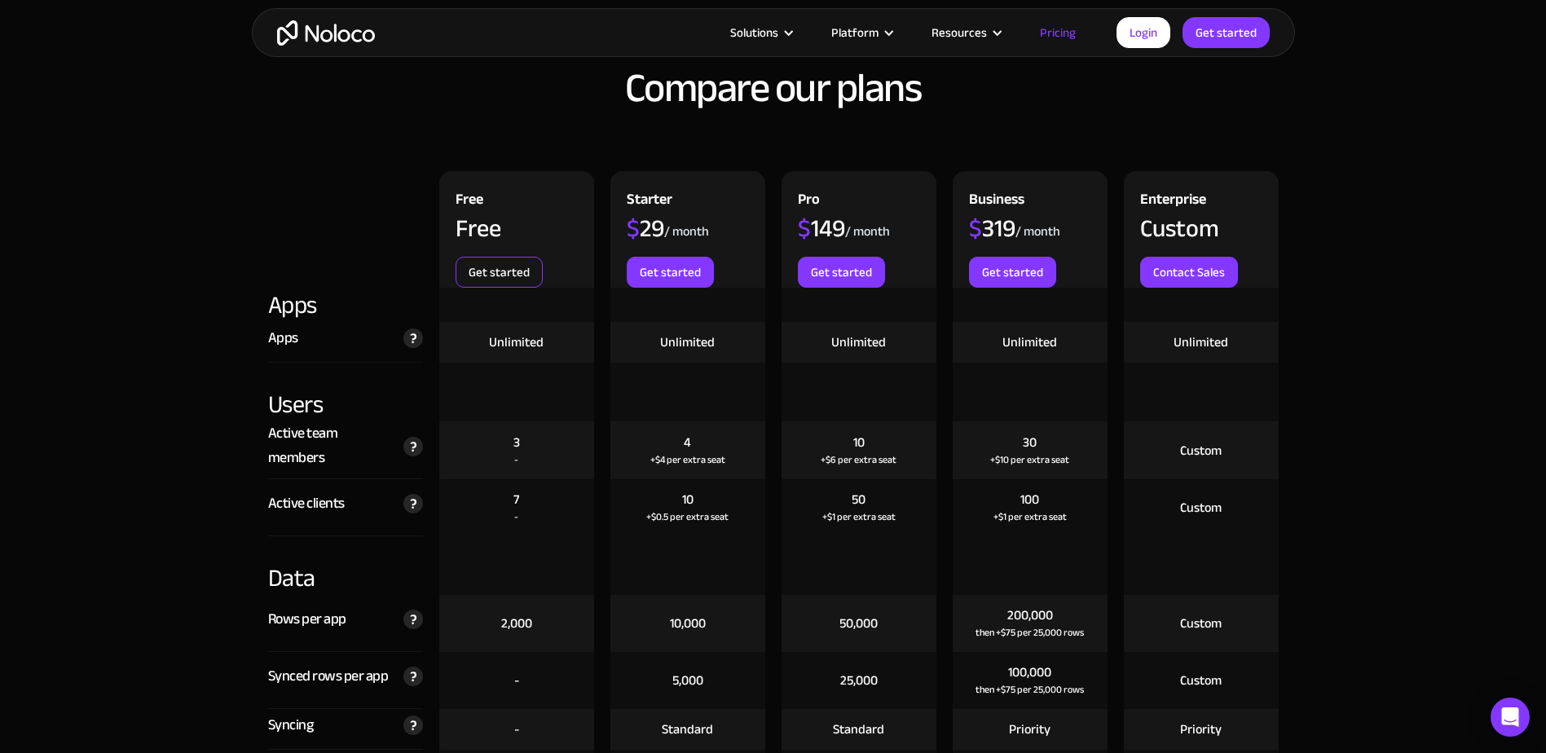
click at [501, 280] on link "Get started" at bounding box center [498, 272] width 87 height 31
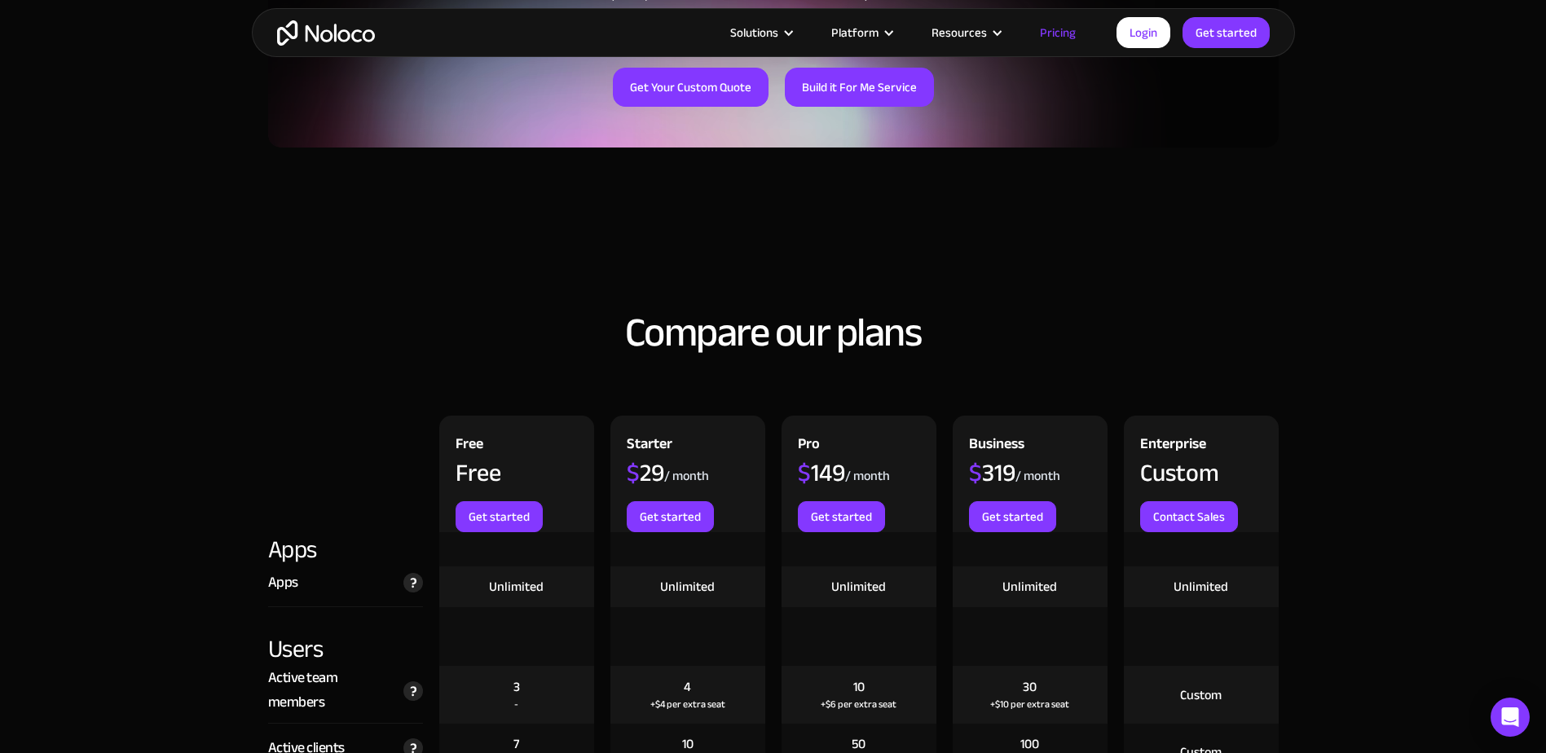
scroll to position [1440, 0]
click at [1138, 31] on link "Login" at bounding box center [1143, 32] width 54 height 31
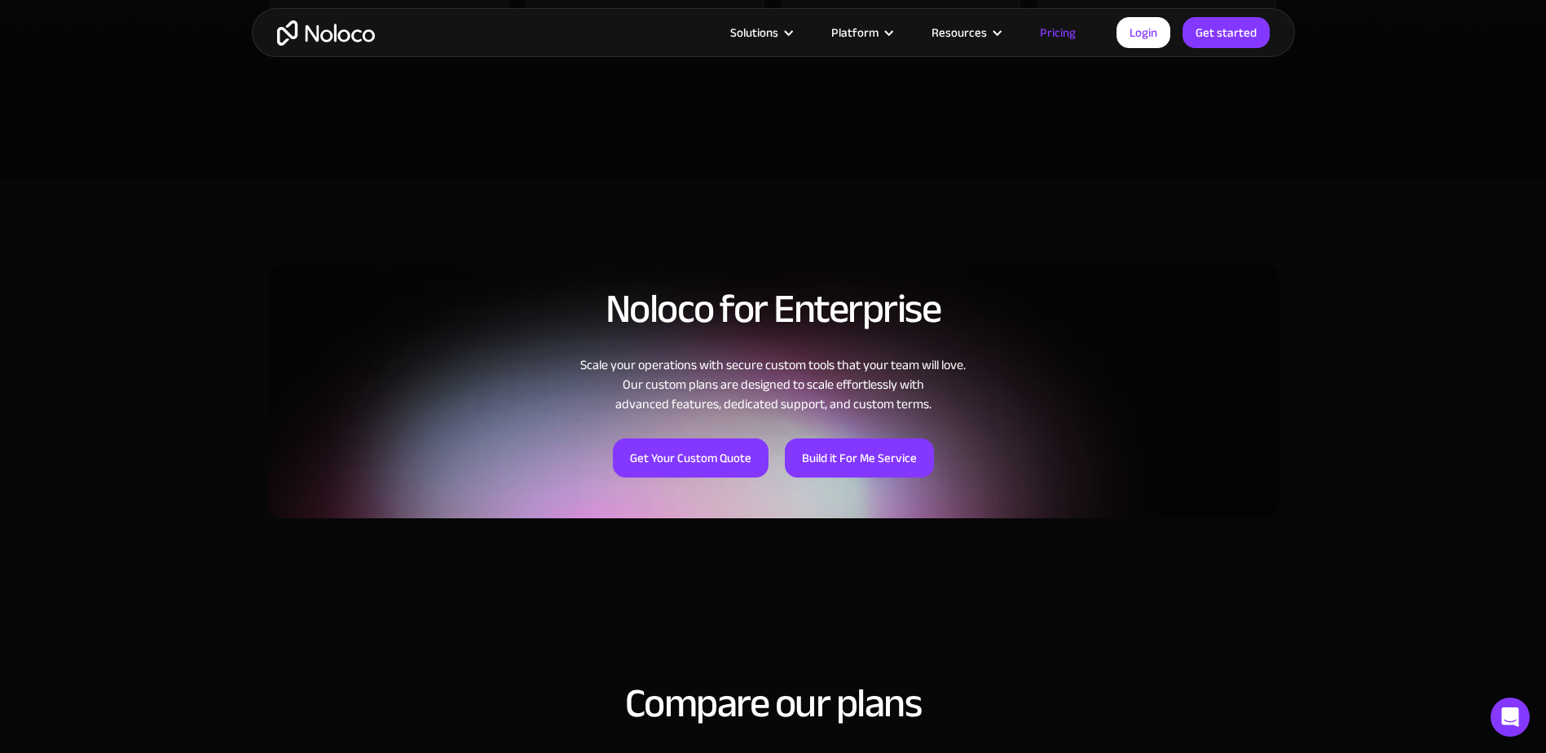
scroll to position [1032, 0]
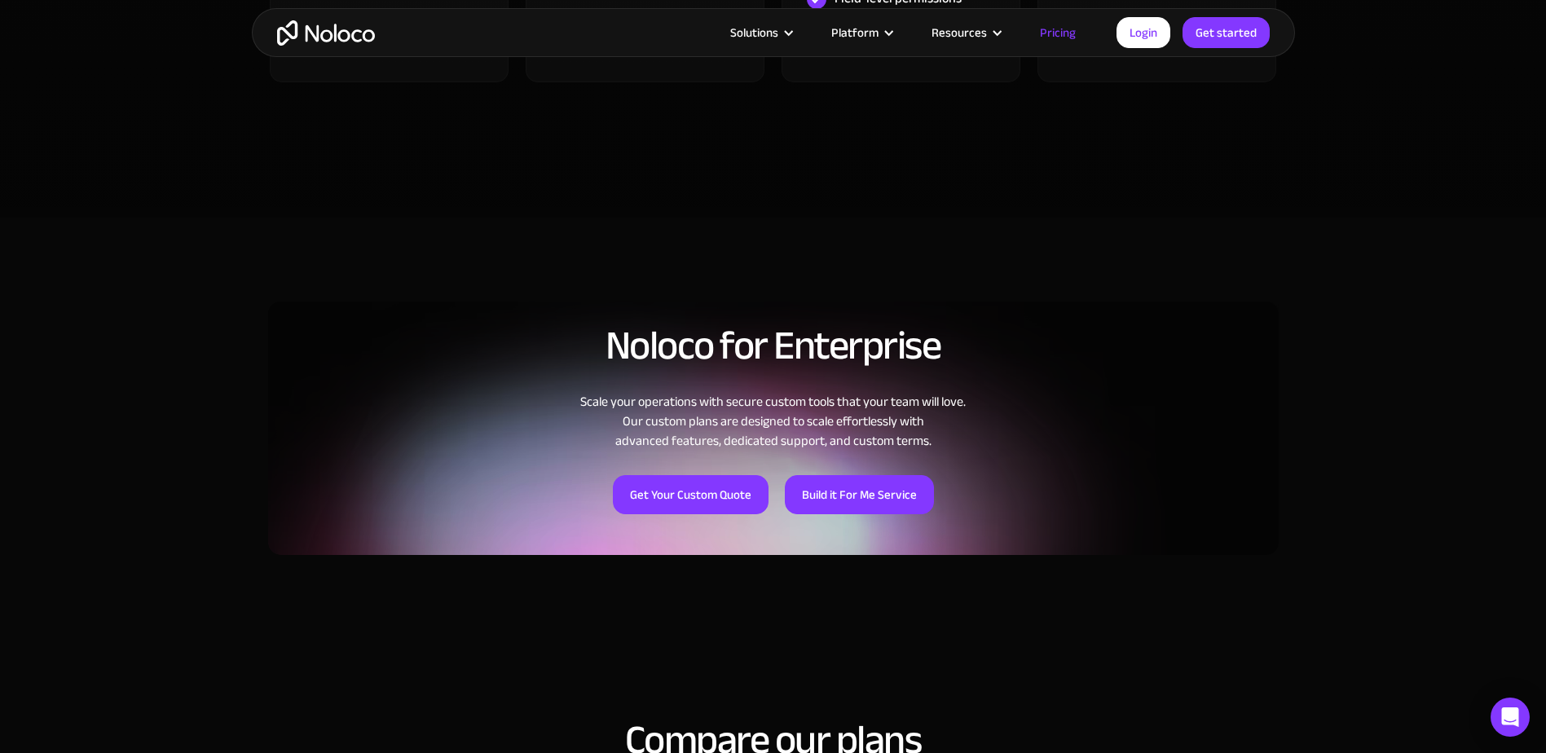
click at [306, 36] on img "home" at bounding box center [326, 32] width 98 height 25
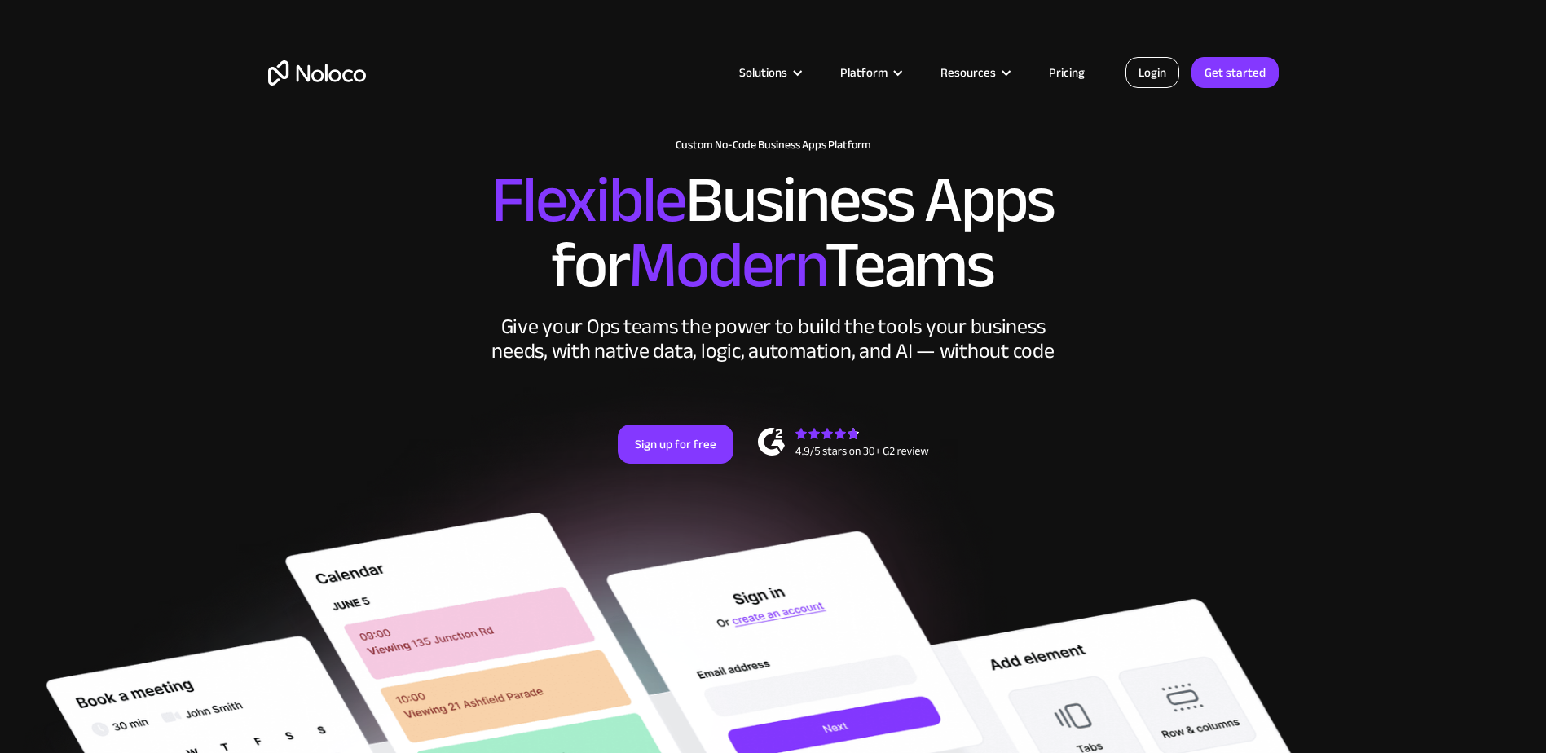
click at [1144, 71] on link "Login" at bounding box center [1152, 72] width 54 height 31
click at [0, 0] on link "Get started" at bounding box center [0, 0] width 0 height 0
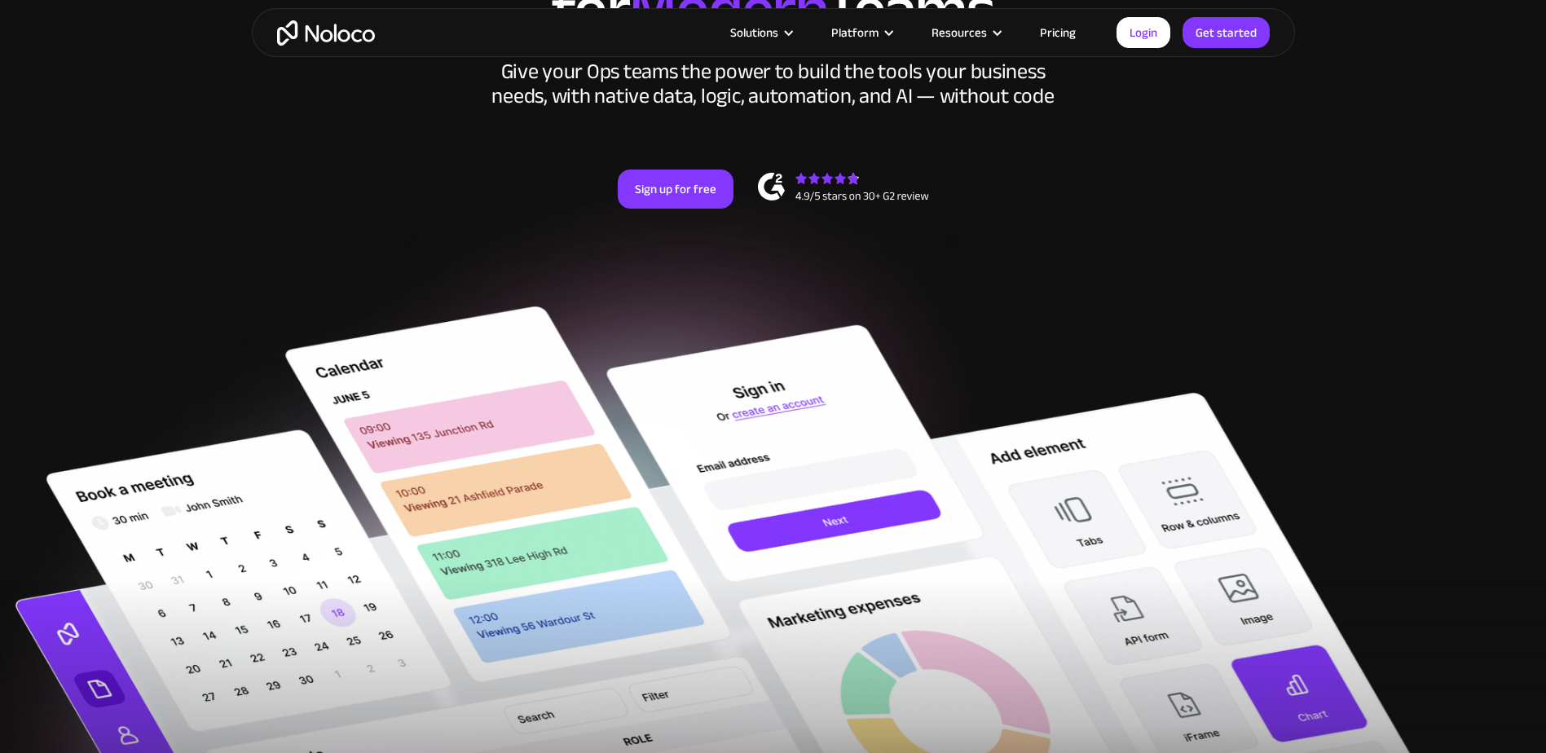
scroll to position [244, 0]
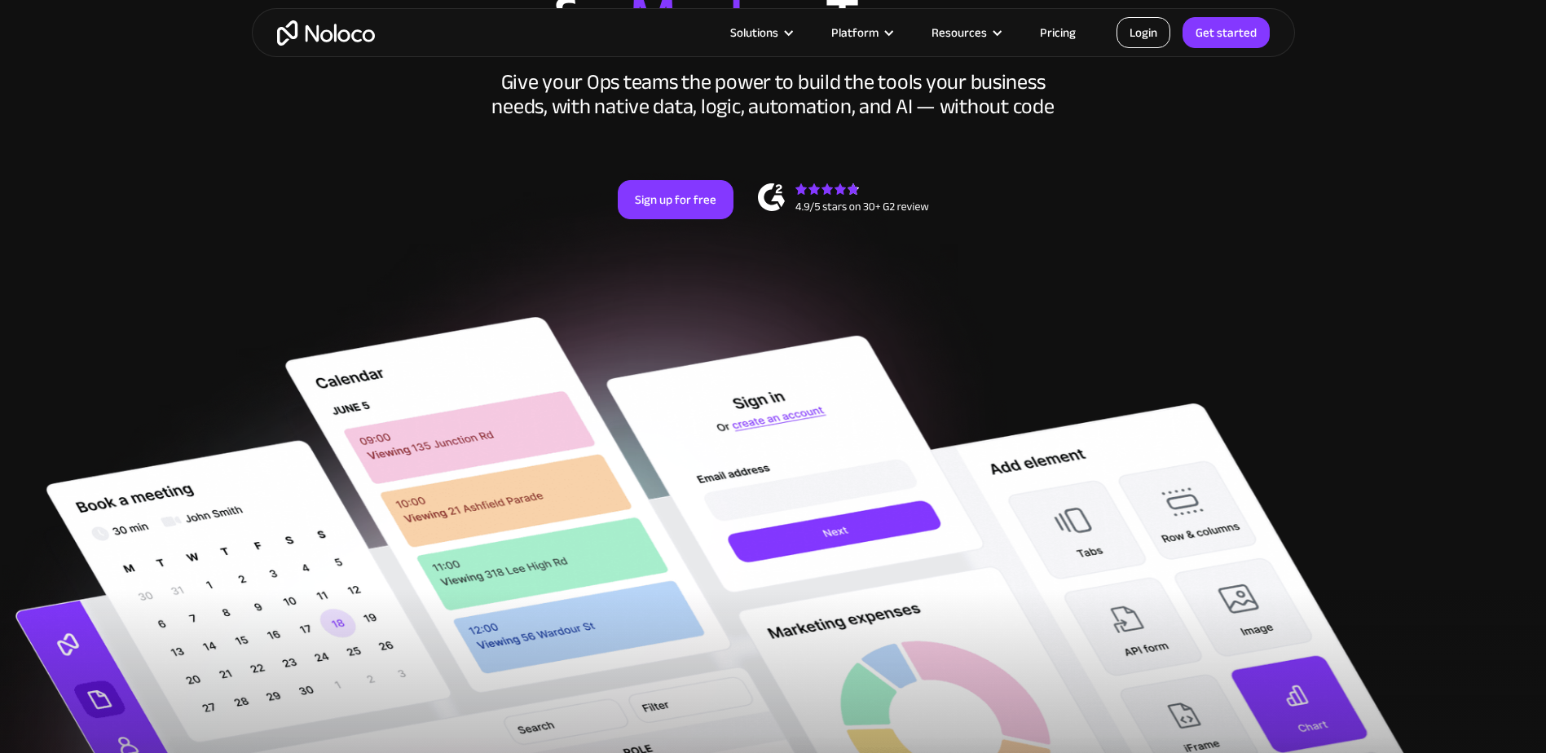
click at [1136, 39] on link "Login" at bounding box center [1143, 32] width 54 height 31
